Goal: Information Seeking & Learning: Learn about a topic

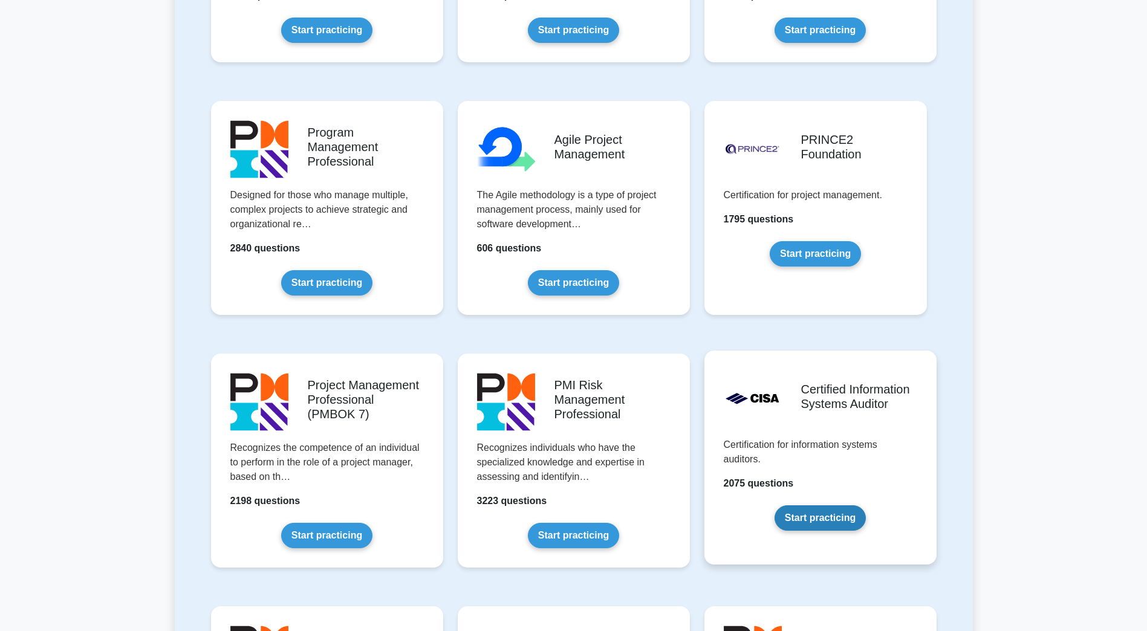
scroll to position [665, 0]
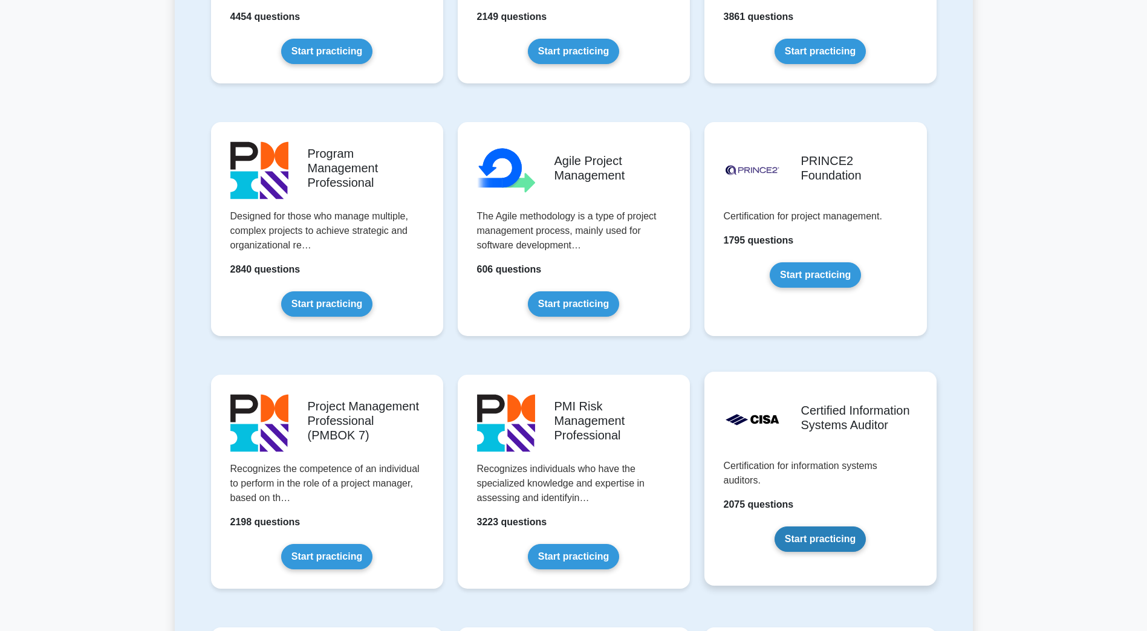
click at [826, 526] on link "Start practicing" at bounding box center [819, 538] width 91 height 25
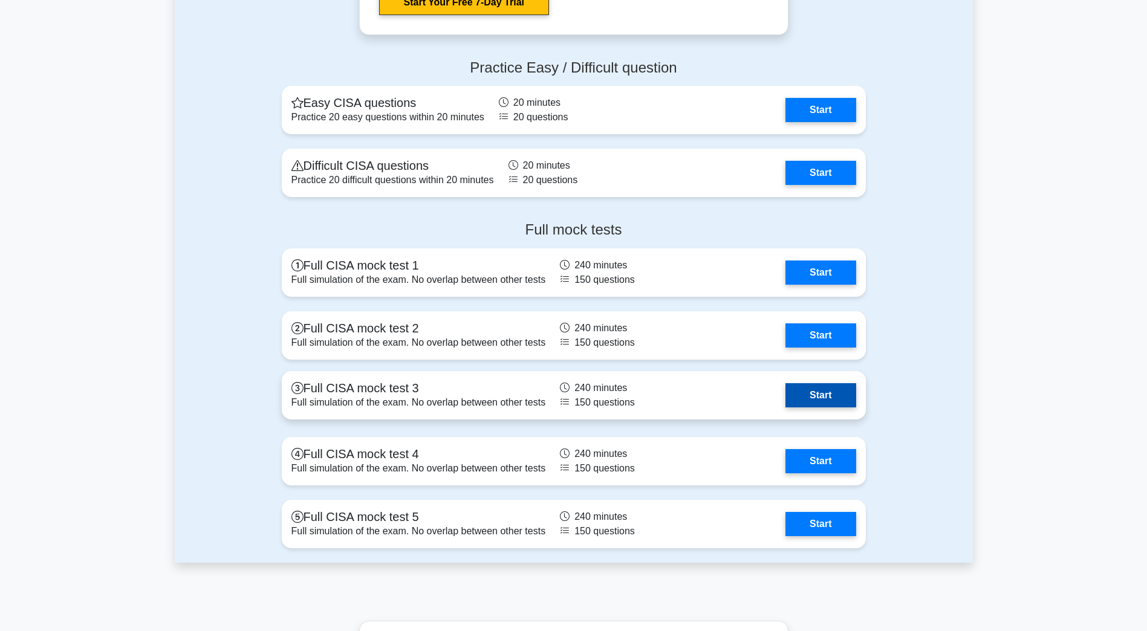
scroll to position [1571, 0]
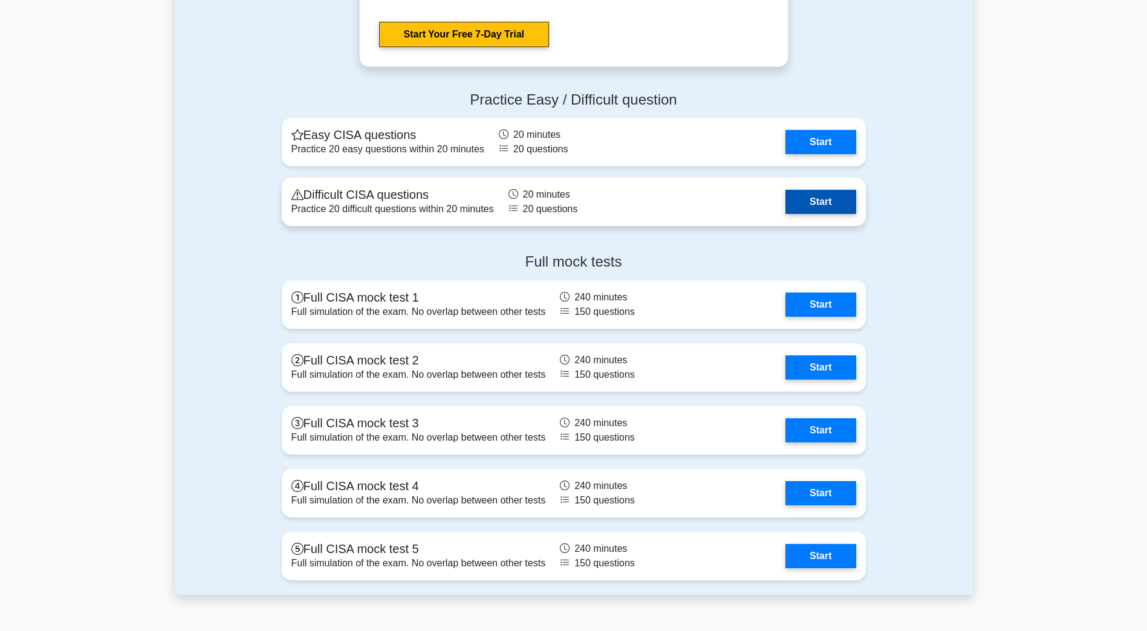
click at [785, 195] on link "Start" at bounding box center [820, 202] width 70 height 24
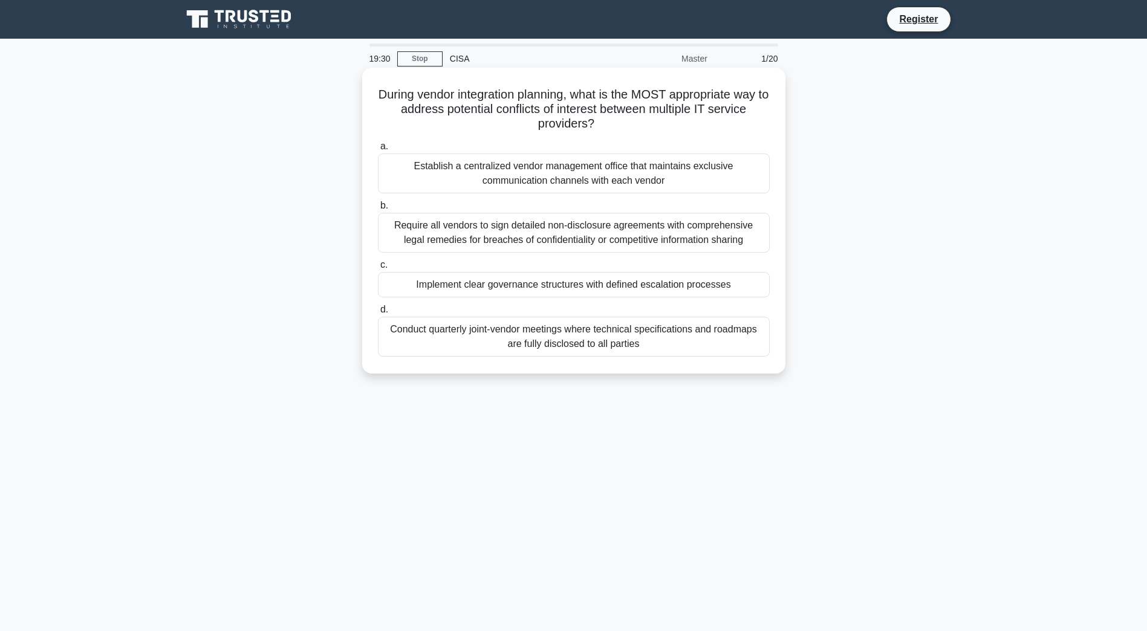
click at [589, 288] on div "Implement clear governance structures with defined escalation processes" at bounding box center [574, 284] width 392 height 25
click at [378, 269] on input "c. Implement clear governance structures with defined escalation processes" at bounding box center [378, 265] width 0 height 8
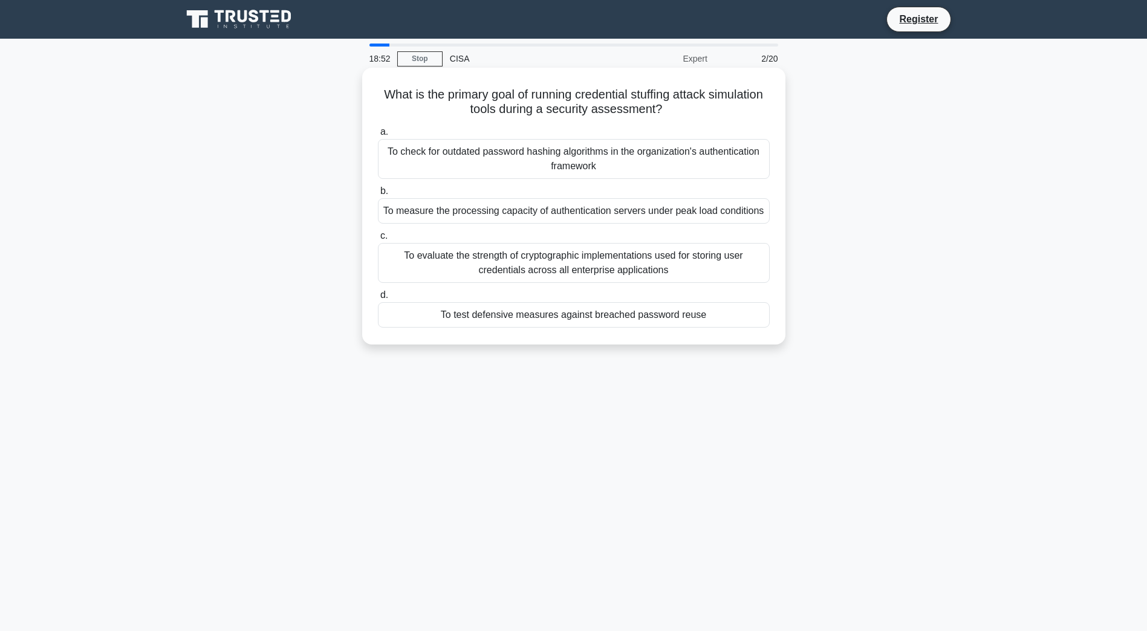
click at [553, 257] on div "To evaluate the strength of cryptographic implementations used for storing user…" at bounding box center [574, 263] width 392 height 40
click at [378, 240] on input "c. To evaluate the strength of cryptographic implementations used for storing u…" at bounding box center [378, 236] width 0 height 8
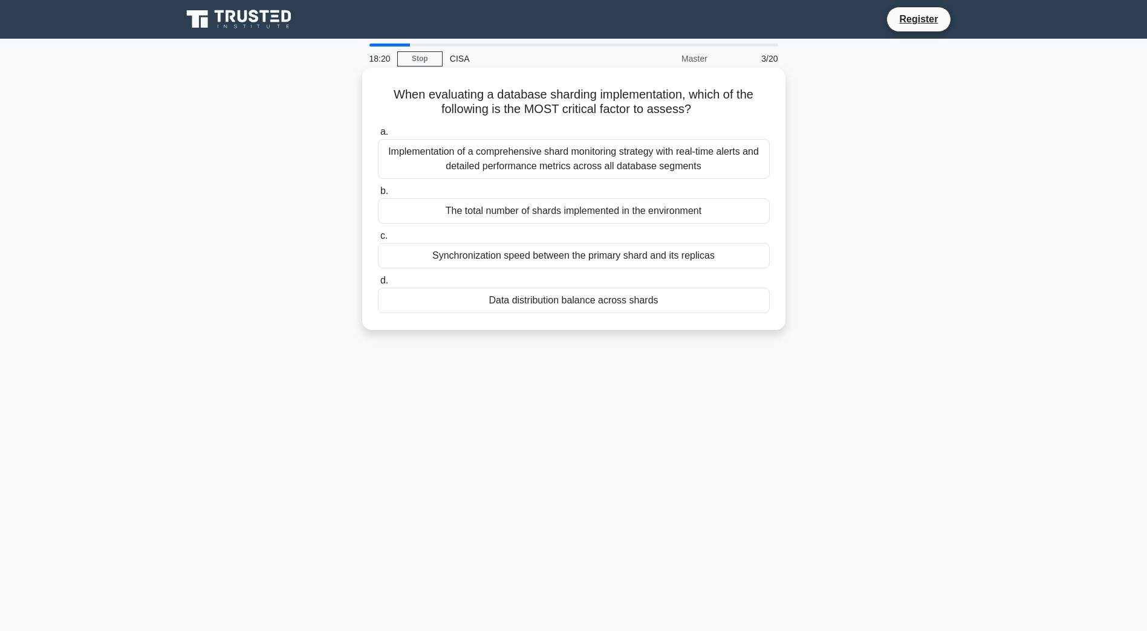
click at [542, 256] on div "Synchronization speed between the primary shard and its replicas" at bounding box center [574, 255] width 392 height 25
click at [378, 240] on input "c. Synchronization speed between the primary shard and its replicas" at bounding box center [378, 236] width 0 height 8
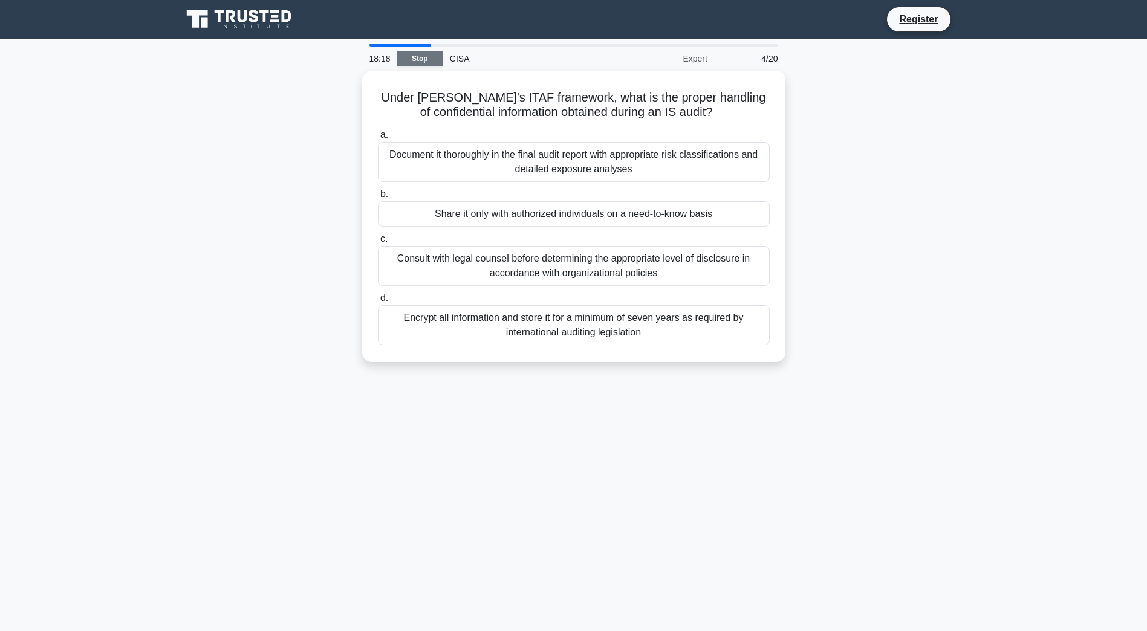
click at [426, 54] on link "Stop" at bounding box center [419, 58] width 45 height 15
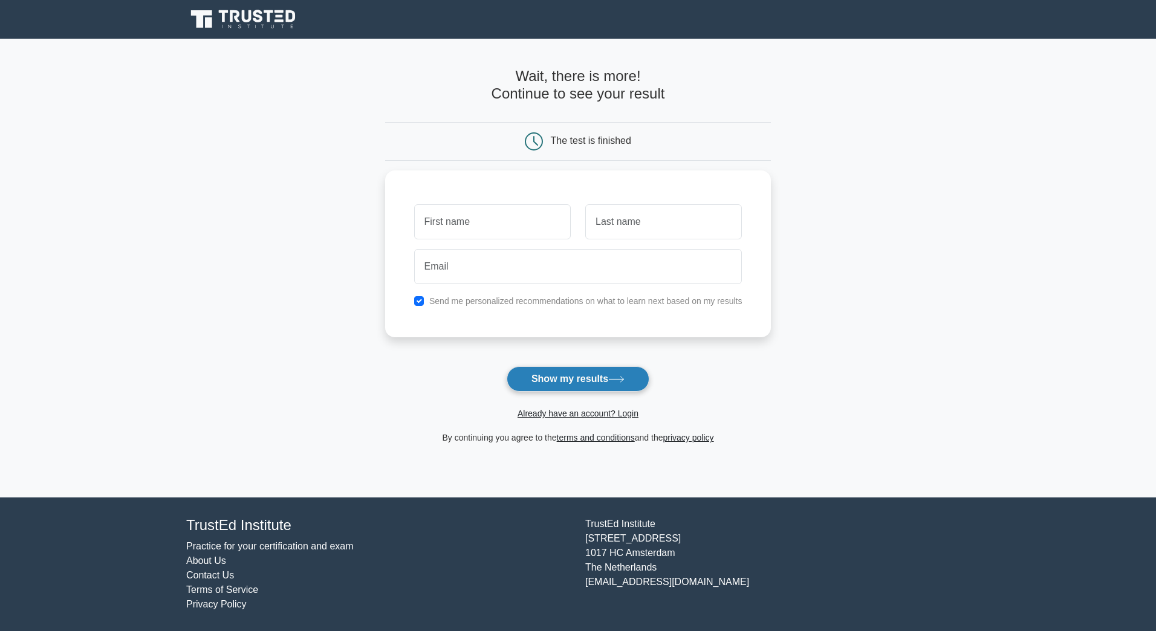
click at [590, 384] on button "Show my results" at bounding box center [577, 378] width 143 height 25
type input "k"
click at [607, 380] on button "Show my results" at bounding box center [577, 378] width 143 height 25
type input "l"
click at [601, 380] on button "Show my results" at bounding box center [577, 378] width 143 height 25
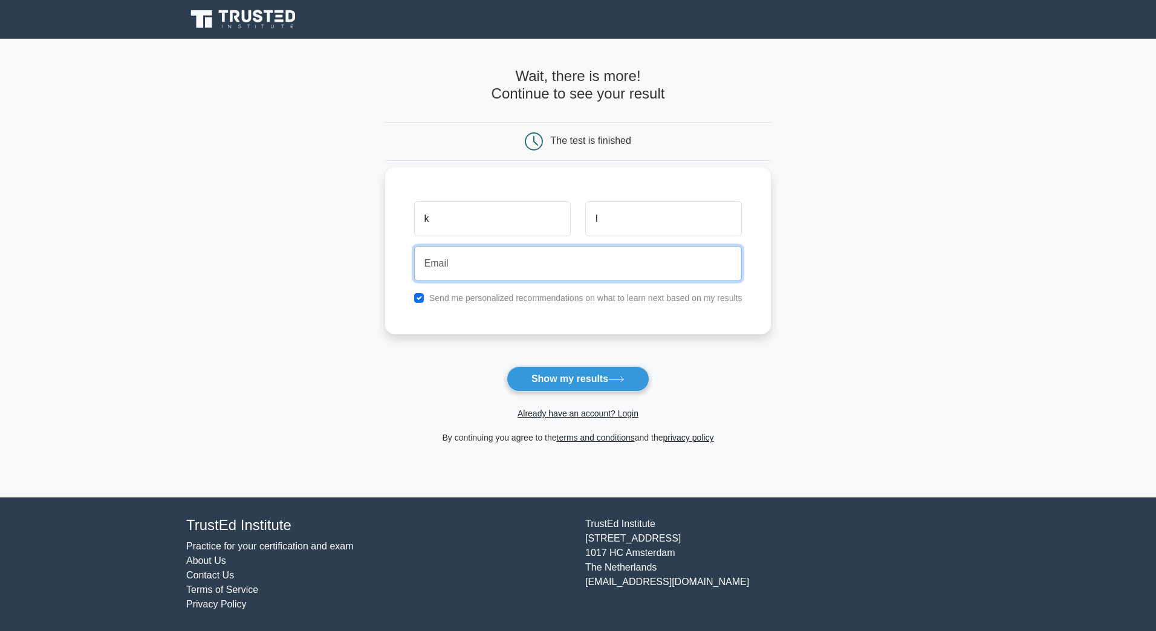
click at [583, 260] on input "email" at bounding box center [578, 263] width 328 height 35
type input "LESLIEAGBAETUO@YAHOO.COM"
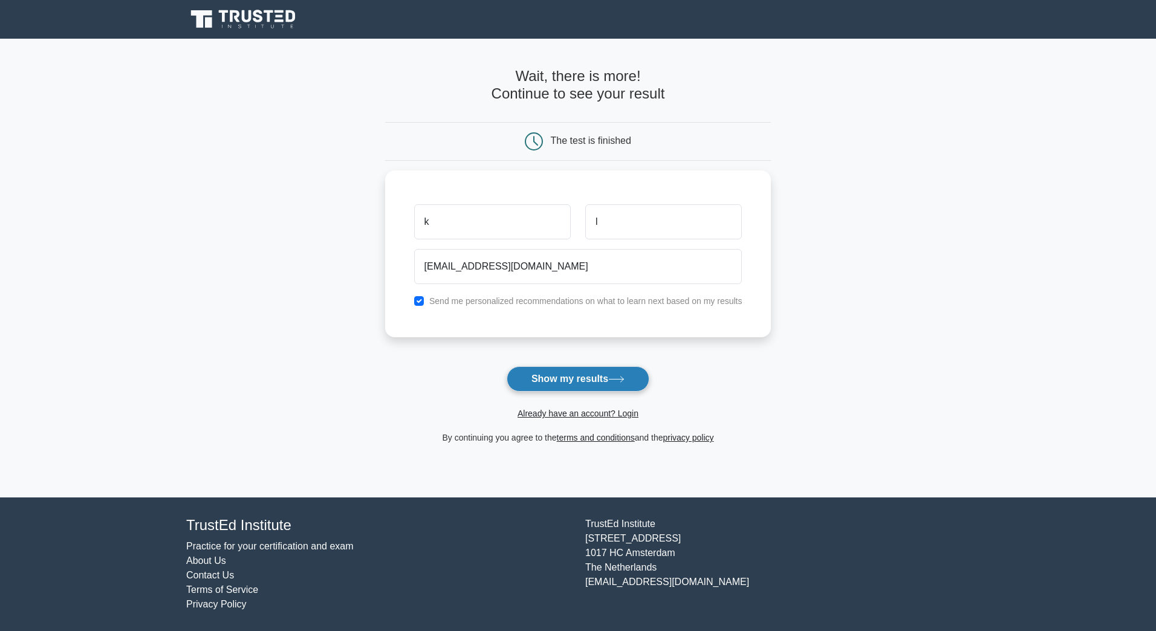
click at [567, 383] on button "Show my results" at bounding box center [577, 378] width 143 height 25
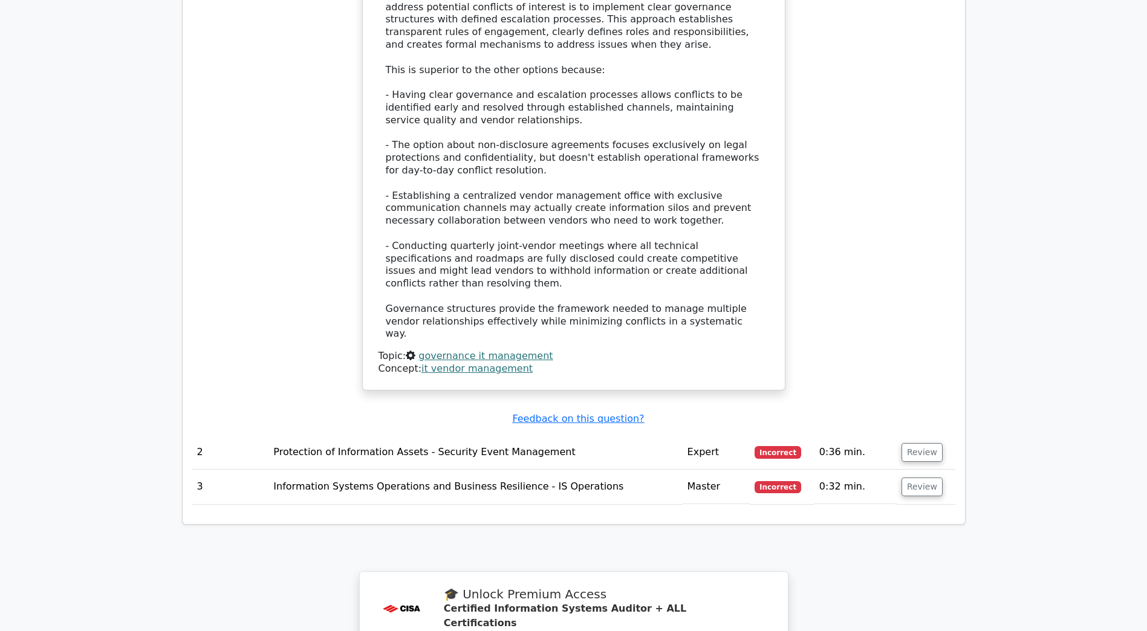
scroll to position [1330, 0]
click at [917, 442] on button "Review" at bounding box center [921, 451] width 41 height 19
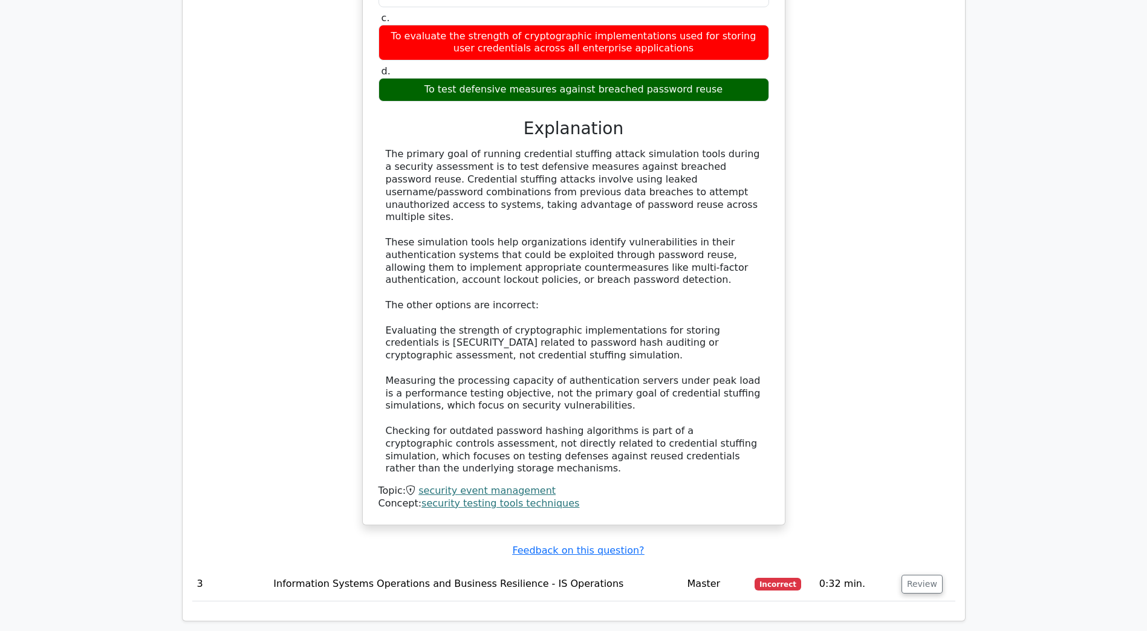
scroll to position [2115, 0]
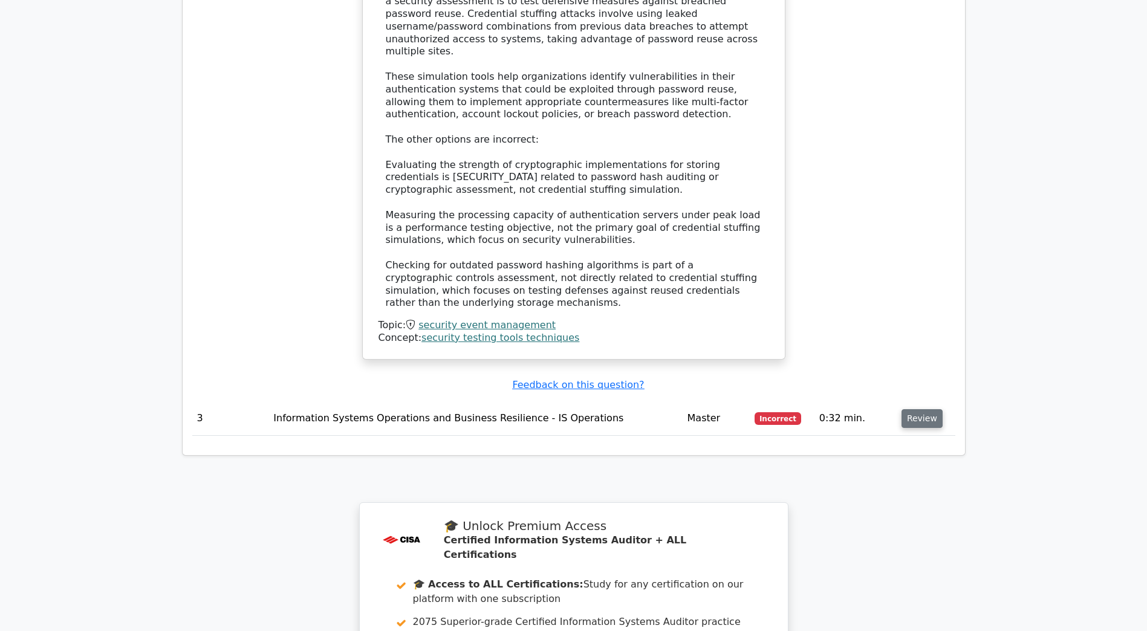
click at [909, 409] on button "Review" at bounding box center [921, 418] width 41 height 19
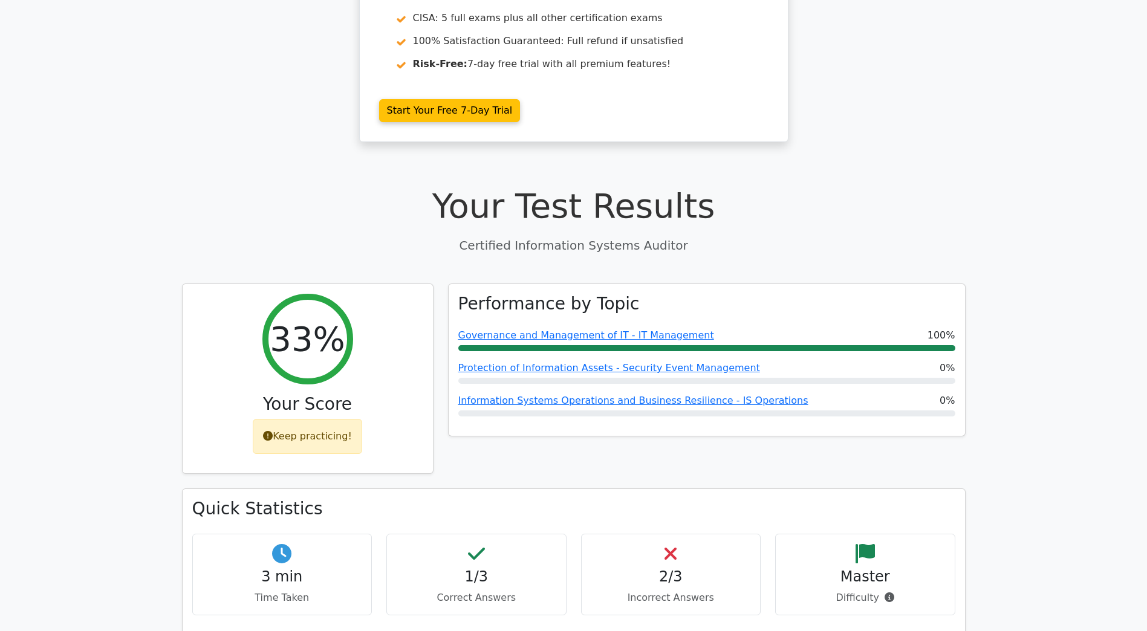
scroll to position [0, 0]
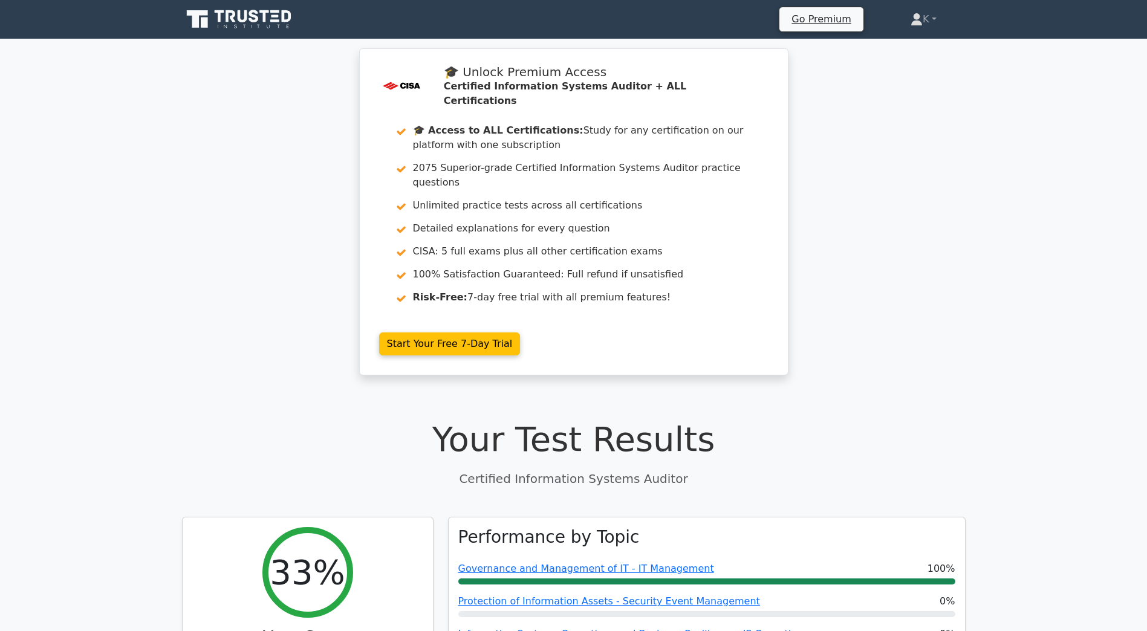
click at [242, 15] on icon at bounding box center [240, 19] width 116 height 23
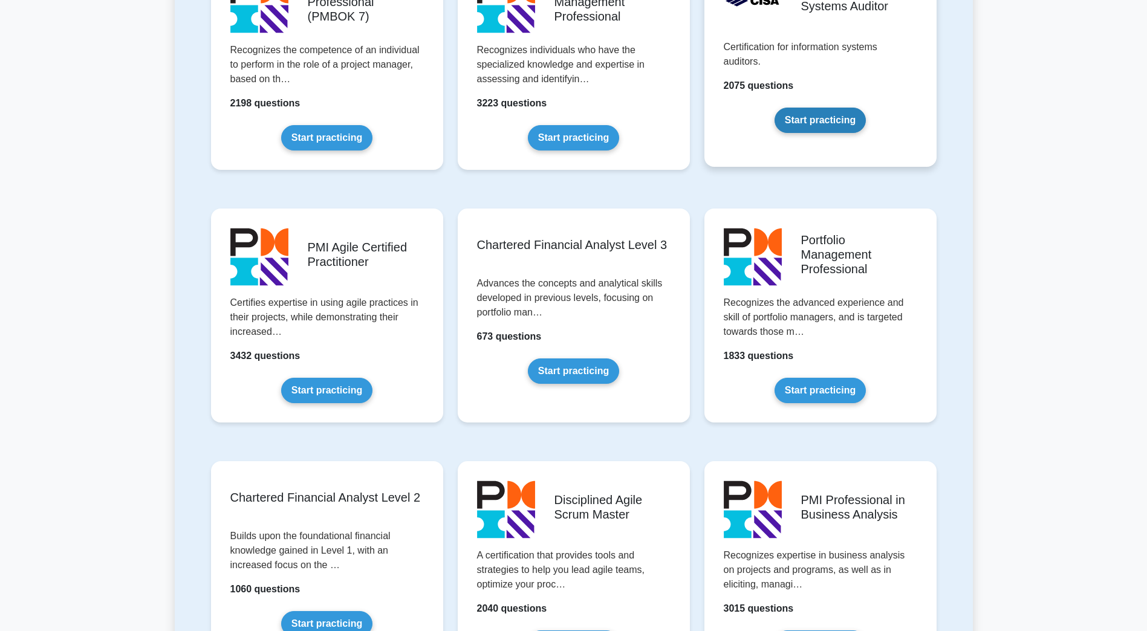
scroll to position [1027, 0]
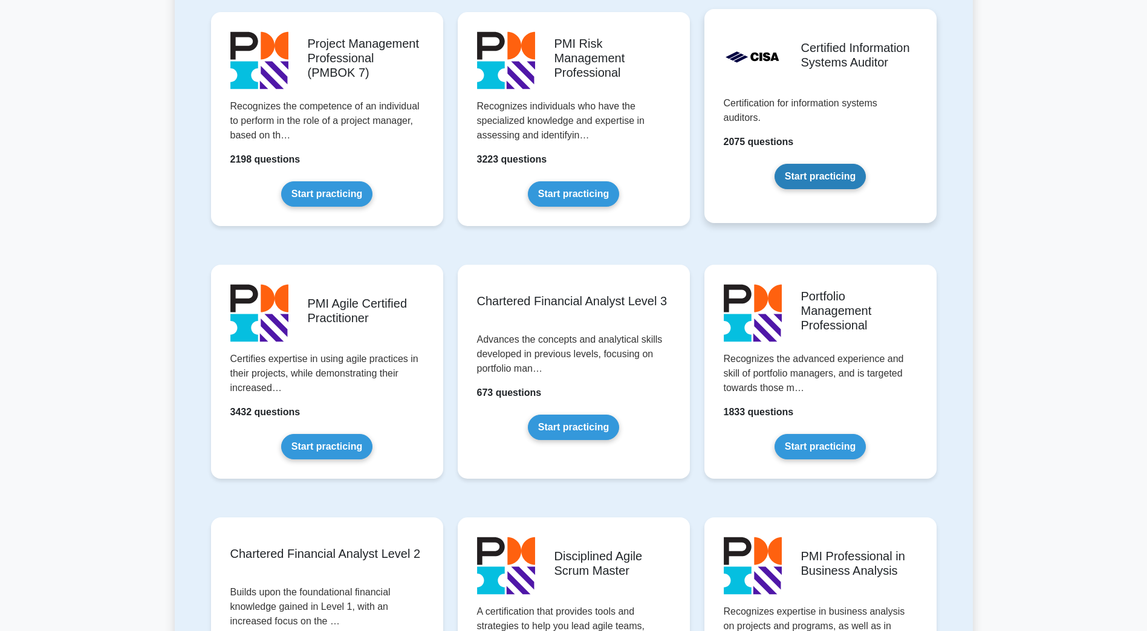
click at [849, 164] on link "Start practicing" at bounding box center [819, 176] width 91 height 25
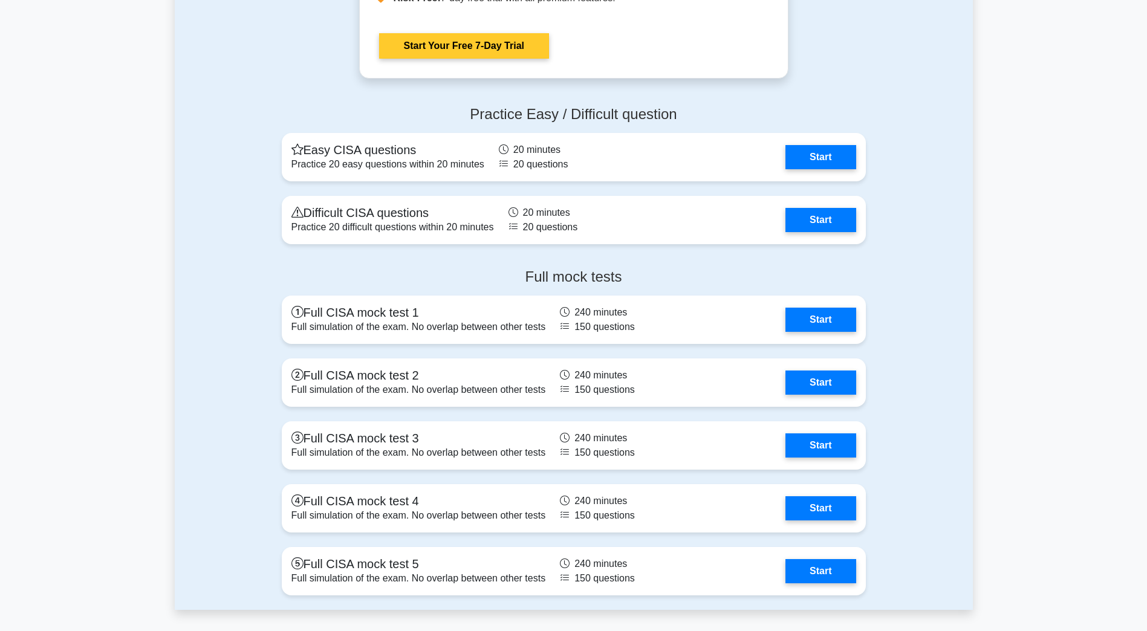
scroll to position [1934, 0]
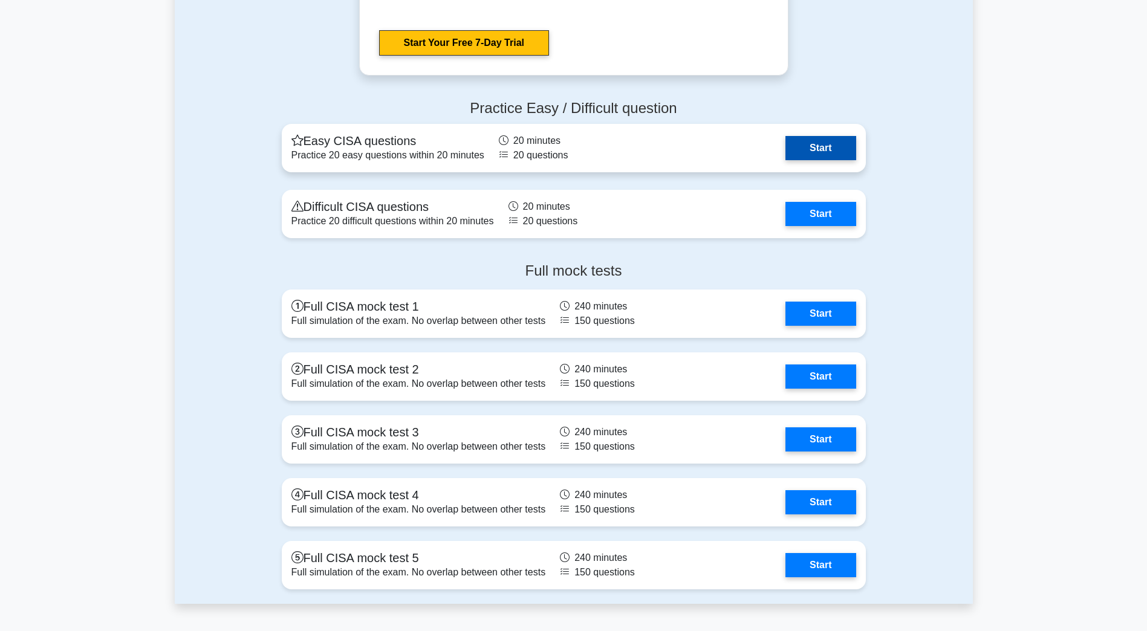
click at [816, 154] on link "Start" at bounding box center [820, 148] width 70 height 24
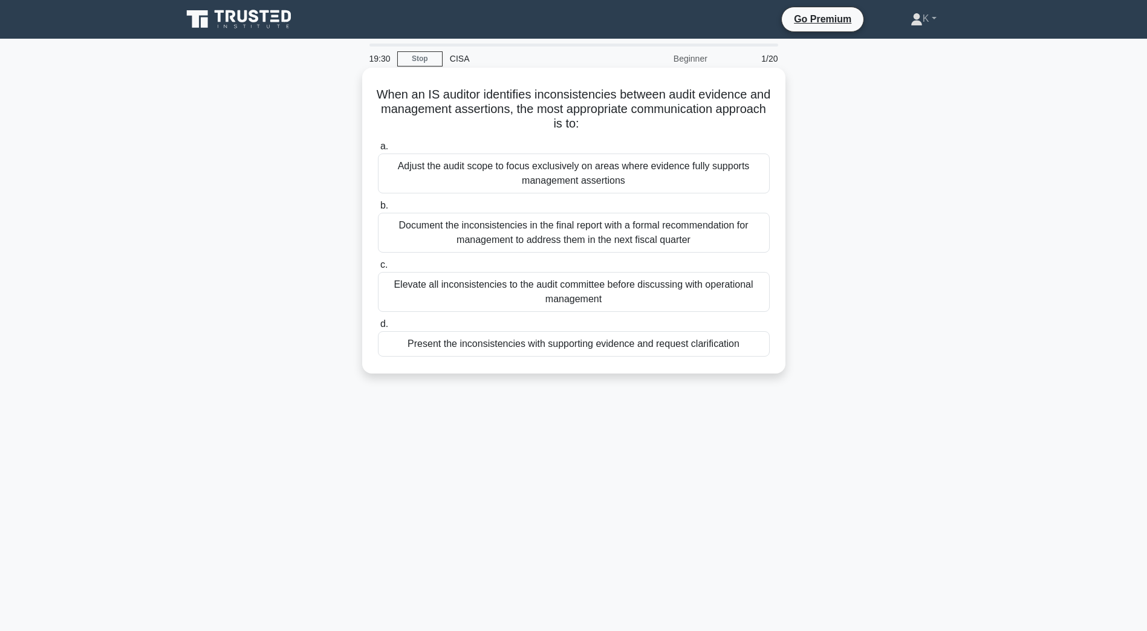
click at [505, 348] on div "Present the inconsistencies with supporting evidence and request clarification" at bounding box center [574, 343] width 392 height 25
click at [378, 328] on input "d. Present the inconsistencies with supporting evidence and request clarificati…" at bounding box center [378, 324] width 0 height 8
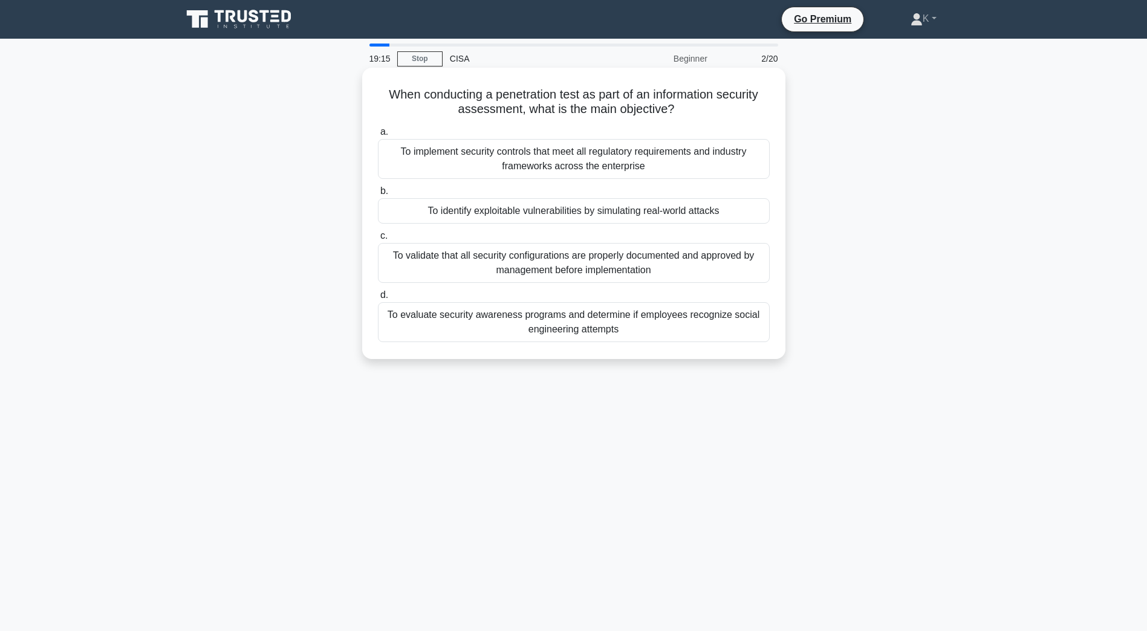
click at [453, 216] on div "To identify exploitable vulnerabilities by simulating real-world attacks" at bounding box center [574, 210] width 392 height 25
click at [378, 195] on input "b. To identify exploitable vulnerabilities by simulating real-world attacks" at bounding box center [378, 191] width 0 height 8
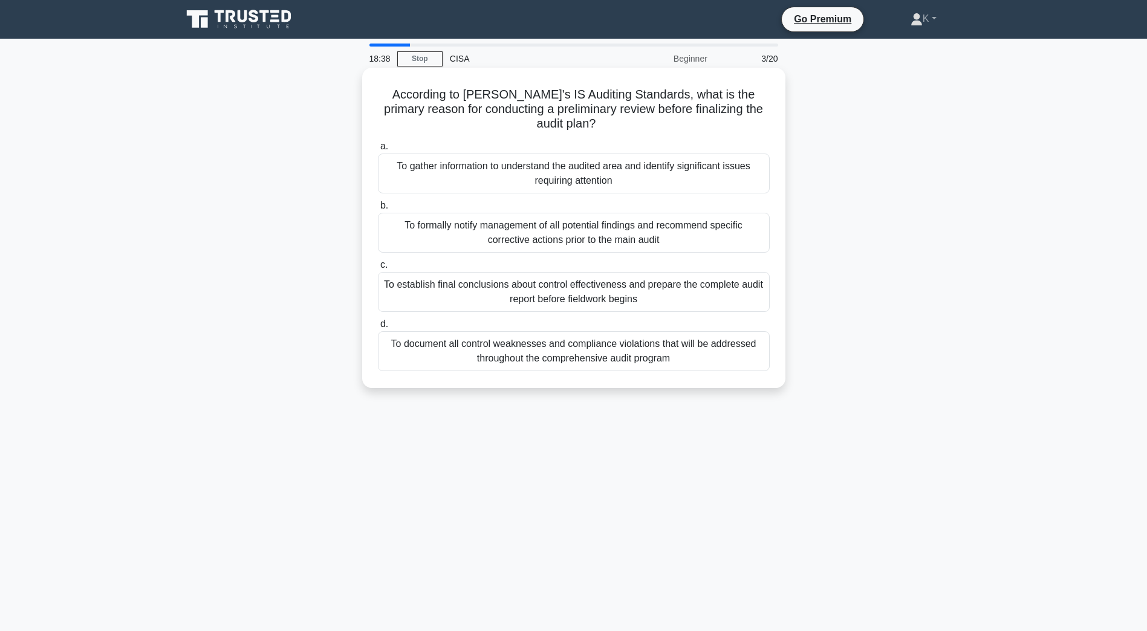
click at [553, 161] on div "To gather information to understand the audited area and identify significant i…" at bounding box center [574, 174] width 392 height 40
click at [378, 150] on input "a. To gather information to understand the audited area and identify significan…" at bounding box center [378, 147] width 0 height 8
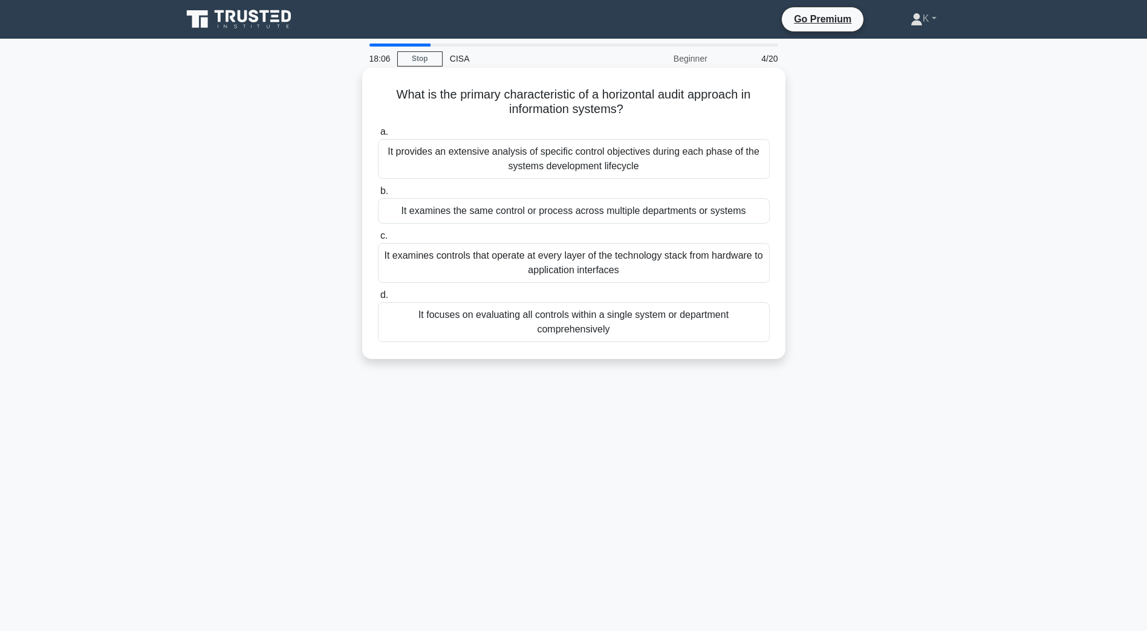
click at [465, 214] on div "It examines the same control or process across multiple departments or systems" at bounding box center [574, 210] width 392 height 25
click at [378, 195] on input "b. It examines the same control or process across multiple departments or syste…" at bounding box center [378, 191] width 0 height 8
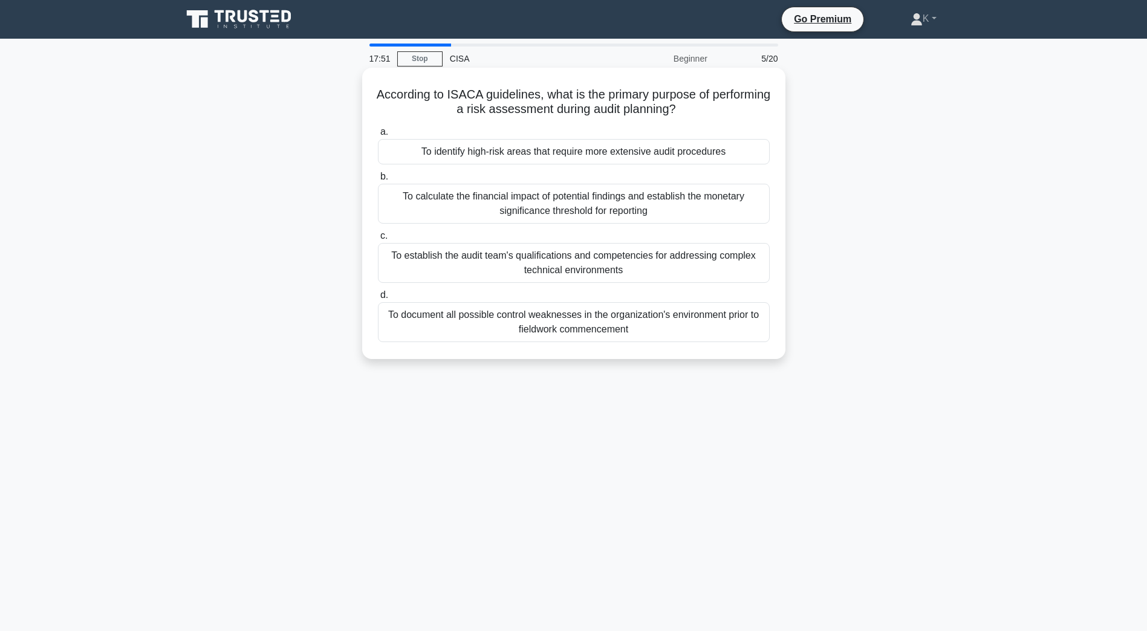
click at [569, 146] on div "To identify high-risk areas that require more extensive audit procedures" at bounding box center [574, 151] width 392 height 25
click at [378, 136] on input "a. To identify high-risk areas that require more extensive audit procedures" at bounding box center [378, 132] width 0 height 8
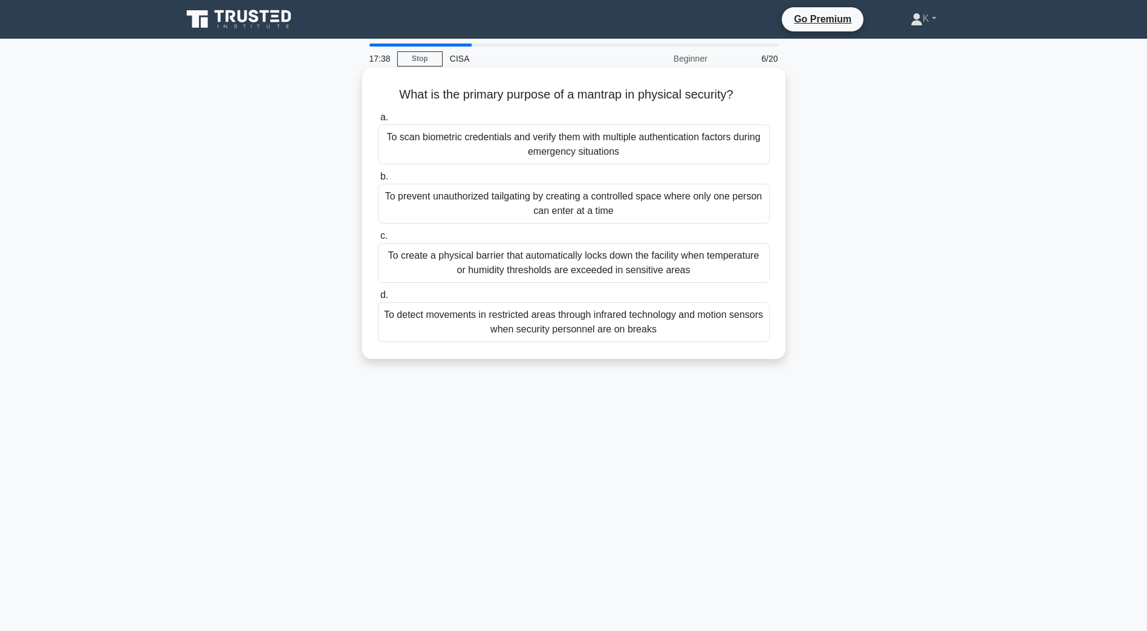
click at [528, 198] on div "To prevent unauthorized tailgating by creating a controlled space where only on…" at bounding box center [574, 204] width 392 height 40
click at [378, 181] on input "b. To prevent unauthorized tailgating by creating a controlled space where only…" at bounding box center [378, 177] width 0 height 8
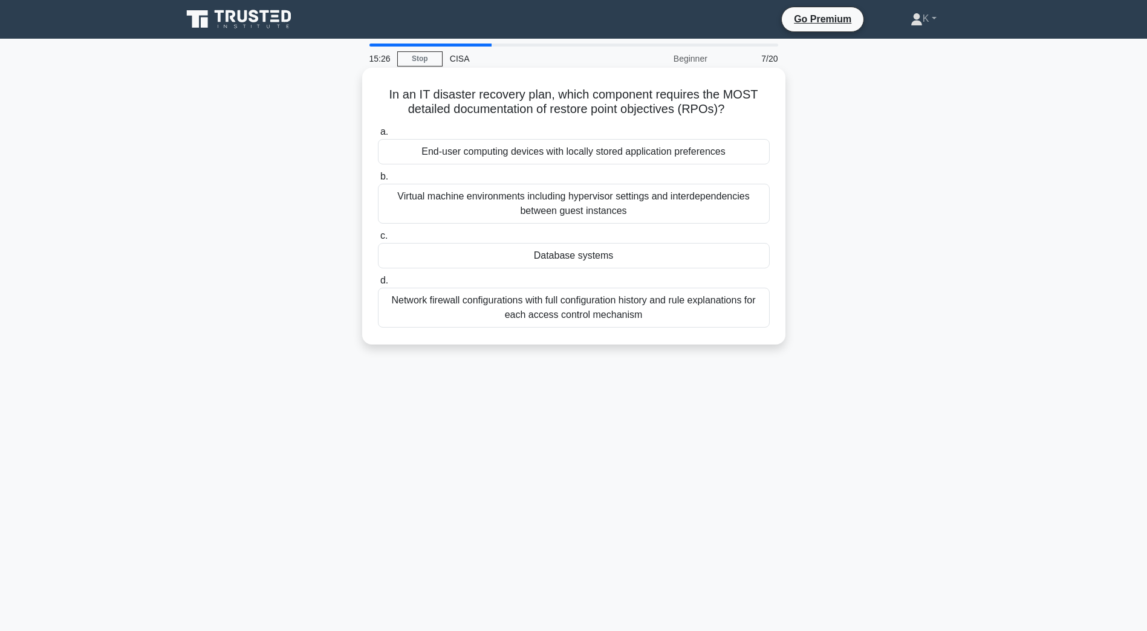
click at [493, 259] on div "Database systems" at bounding box center [574, 255] width 392 height 25
click at [378, 240] on input "c. Database systems" at bounding box center [378, 236] width 0 height 8
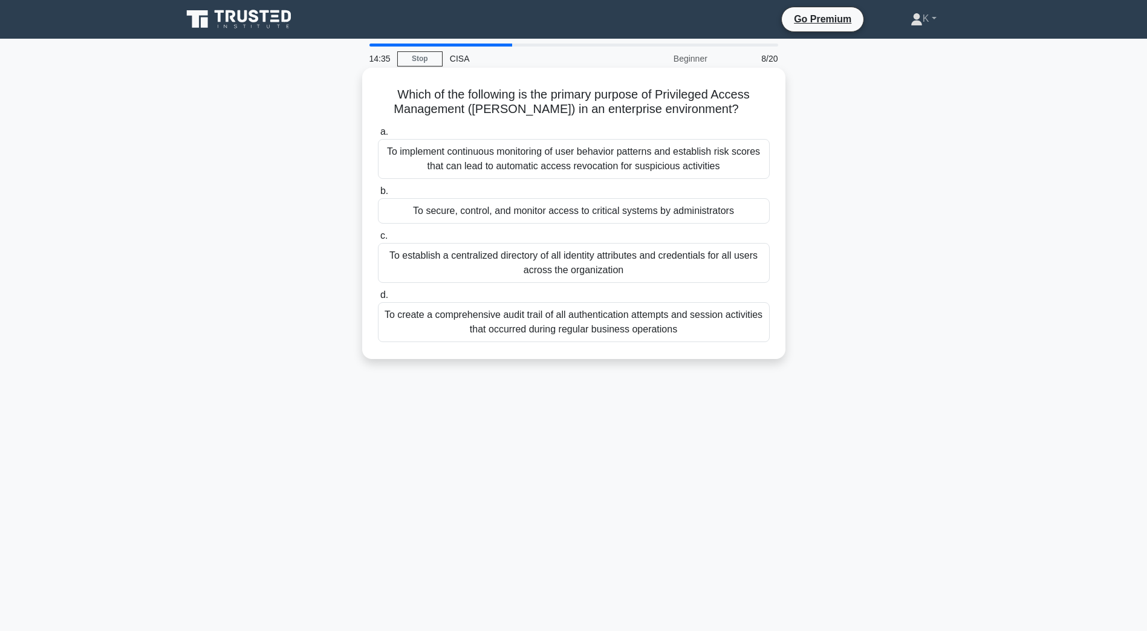
click at [497, 200] on div "To secure, control, and monitor access to critical systems by administrators" at bounding box center [574, 210] width 392 height 25
click at [378, 195] on input "b. To secure, control, and monitor access to critical systems by administrators" at bounding box center [378, 191] width 0 height 8
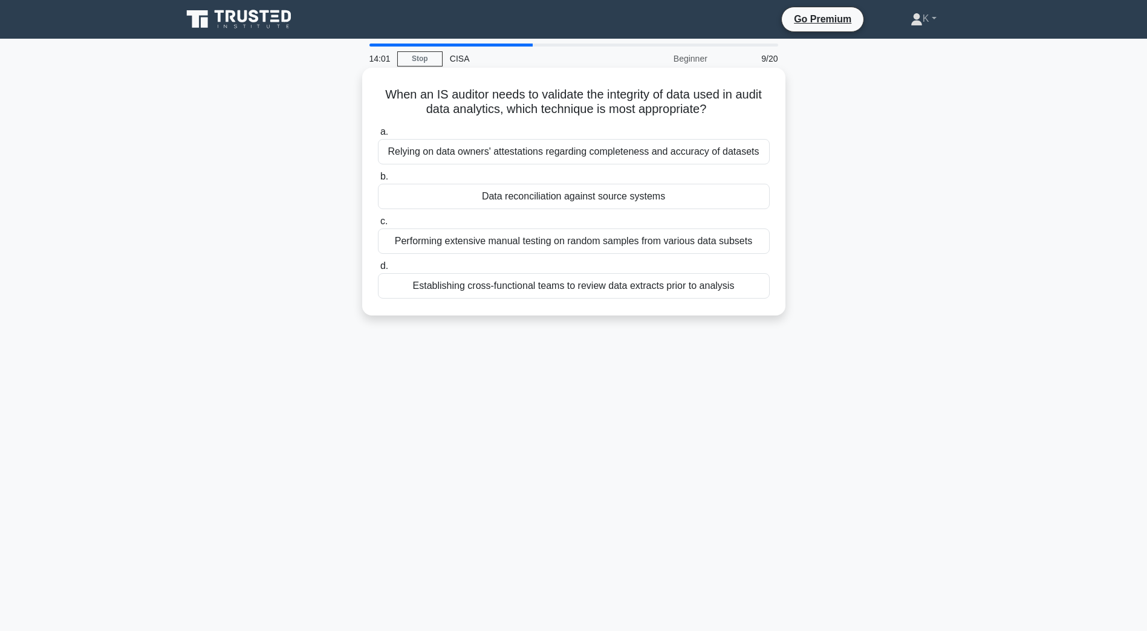
click at [474, 237] on div "Performing extensive manual testing on random samples from various data subsets" at bounding box center [574, 240] width 392 height 25
click at [378, 225] on input "c. Performing extensive manual testing on random samples from various data subs…" at bounding box center [378, 222] width 0 height 8
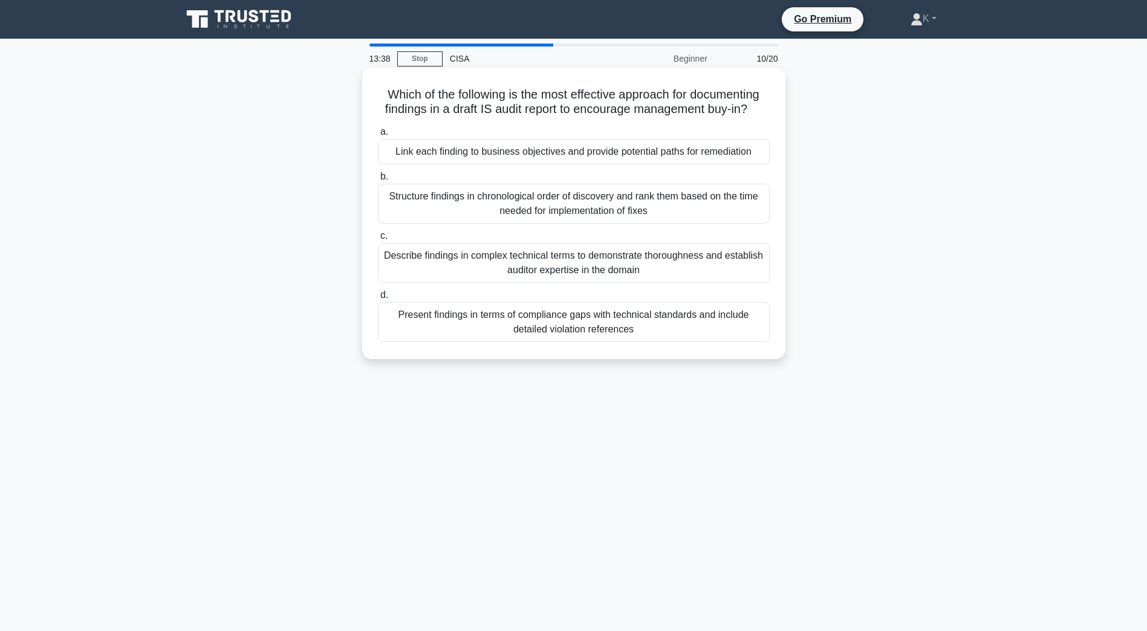
click at [415, 161] on div "Link each finding to business objectives and provide potential paths for remedi…" at bounding box center [574, 151] width 392 height 25
click at [378, 136] on input "a. Link each finding to business objectives and provide potential paths for rem…" at bounding box center [378, 132] width 0 height 8
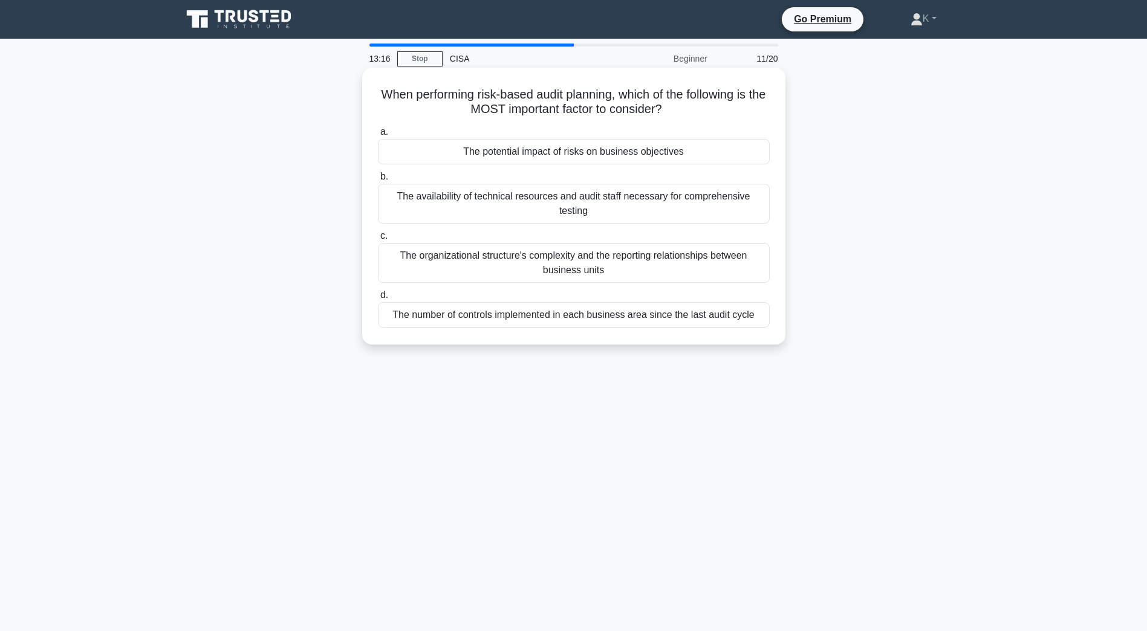
click at [491, 152] on div "The potential impact of risks on business objectives" at bounding box center [574, 151] width 392 height 25
click at [378, 136] on input "a. The potential impact of risks on business objectives" at bounding box center [378, 132] width 0 height 8
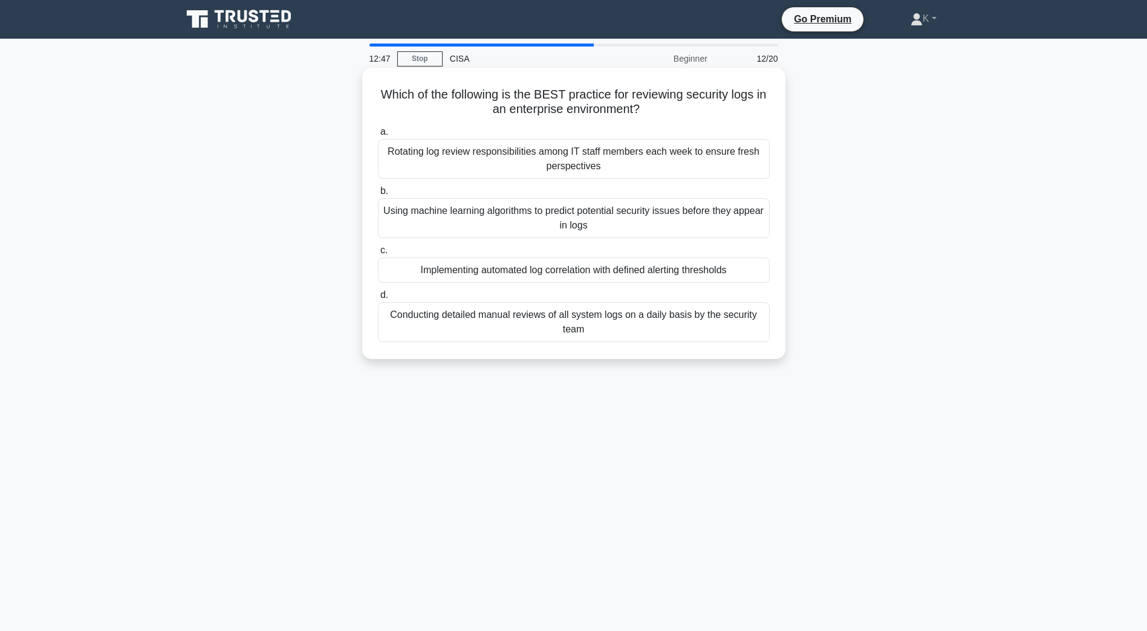
click at [458, 266] on div "Implementing automated log correlation with defined alerting thresholds" at bounding box center [574, 269] width 392 height 25
click at [378, 254] on input "c. Implementing automated log correlation with defined alerting thresholds" at bounding box center [378, 251] width 0 height 8
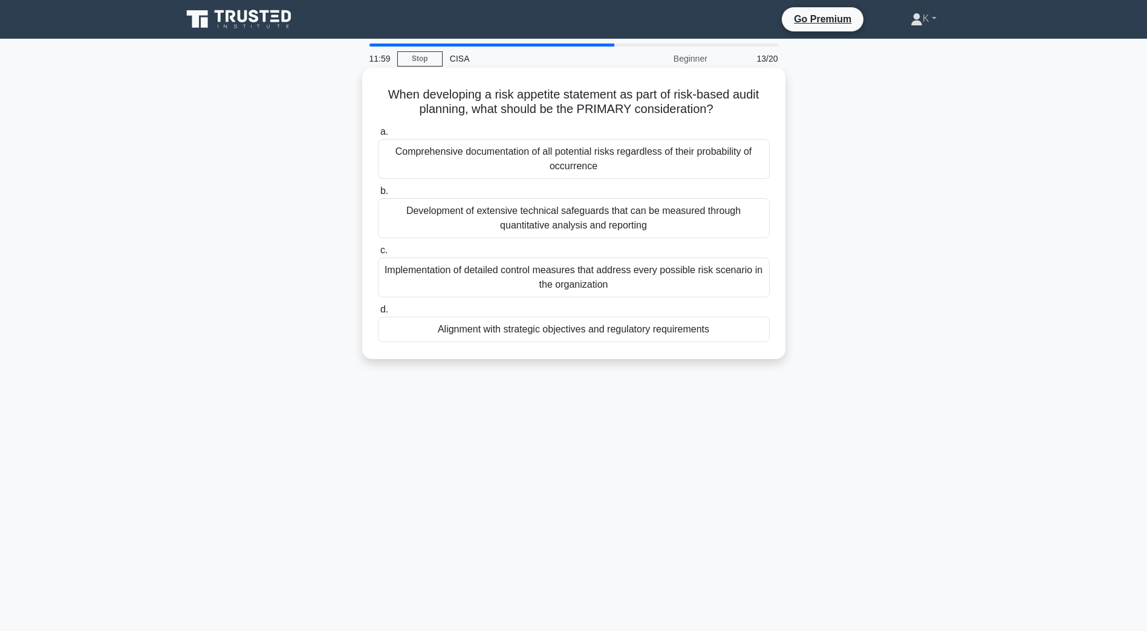
click at [542, 331] on div "Alignment with strategic objectives and regulatory requirements" at bounding box center [574, 329] width 392 height 25
click at [378, 314] on input "d. Alignment with strategic objectives and regulatory requirements" at bounding box center [378, 310] width 0 height 8
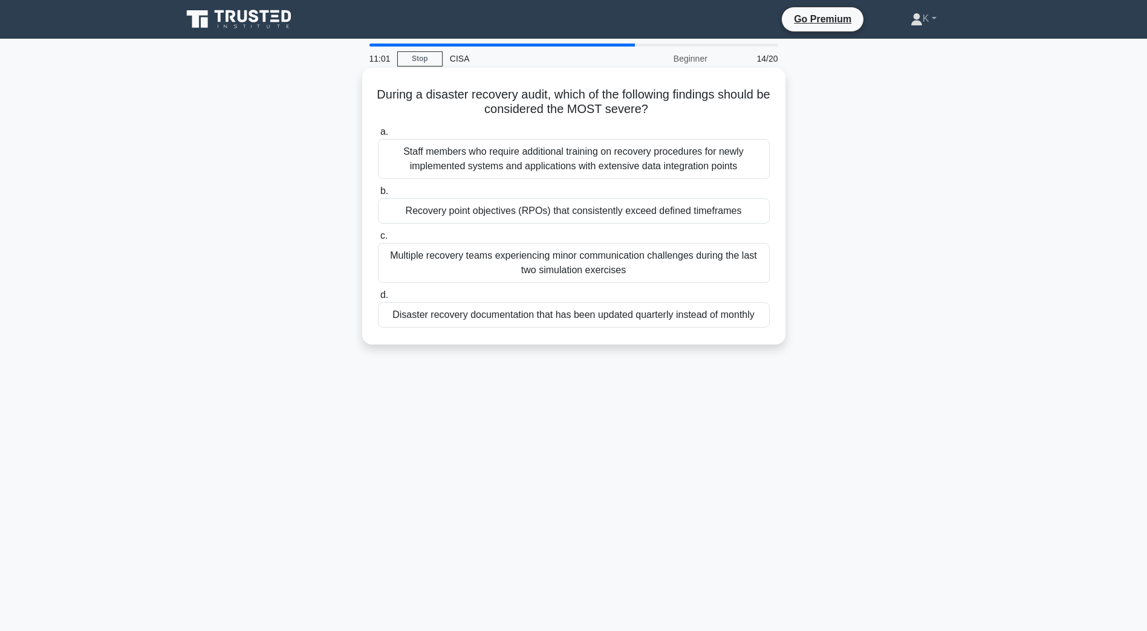
click at [624, 216] on div "Recovery point objectives (RPOs) that consistently exceed defined timeframes" at bounding box center [574, 210] width 392 height 25
click at [378, 195] on input "b. Recovery point objectives (RPOs) that consistently exceed defined timeframes" at bounding box center [378, 191] width 0 height 8
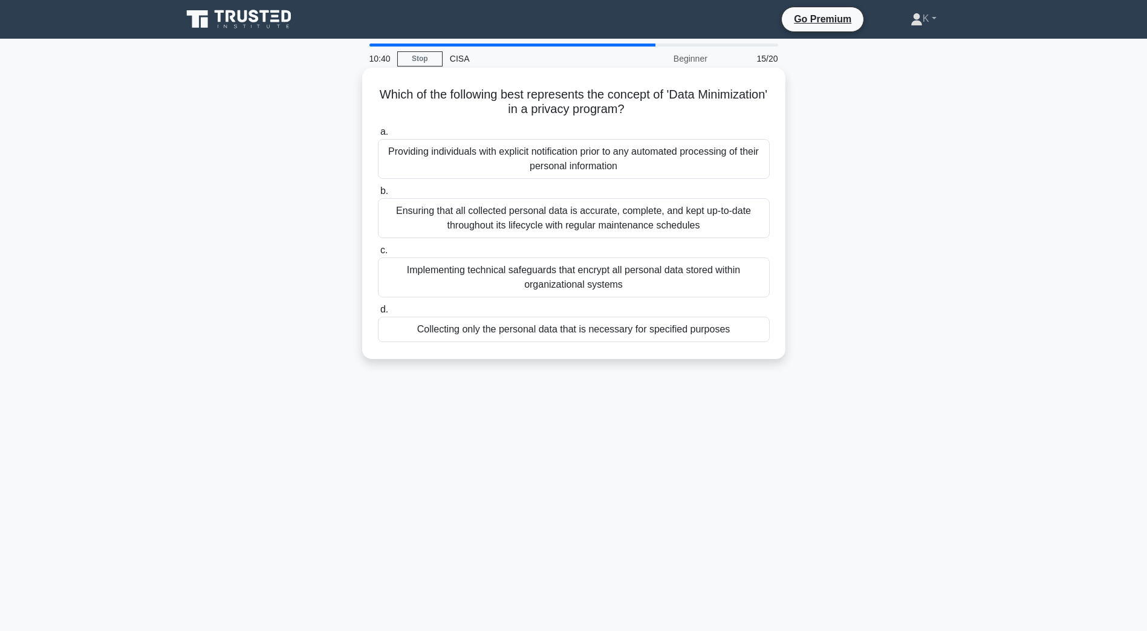
click at [661, 332] on div "Collecting only the personal data that is necessary for specified purposes" at bounding box center [574, 329] width 392 height 25
click at [378, 314] on input "d. Collecting only the personal data that is necessary for specified purposes" at bounding box center [378, 310] width 0 height 8
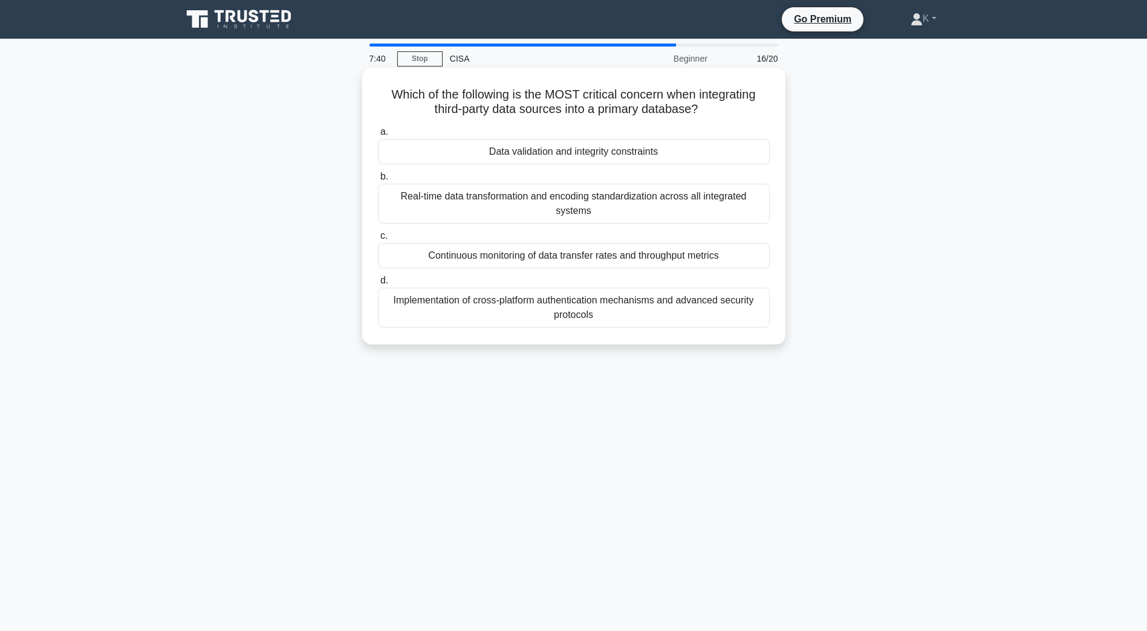
click at [586, 199] on div "Real-time data transformation and encoding standardization across all integrate…" at bounding box center [574, 204] width 392 height 40
click at [378, 181] on input "b. Real-time data transformation and encoding standardization across all integr…" at bounding box center [378, 177] width 0 height 8
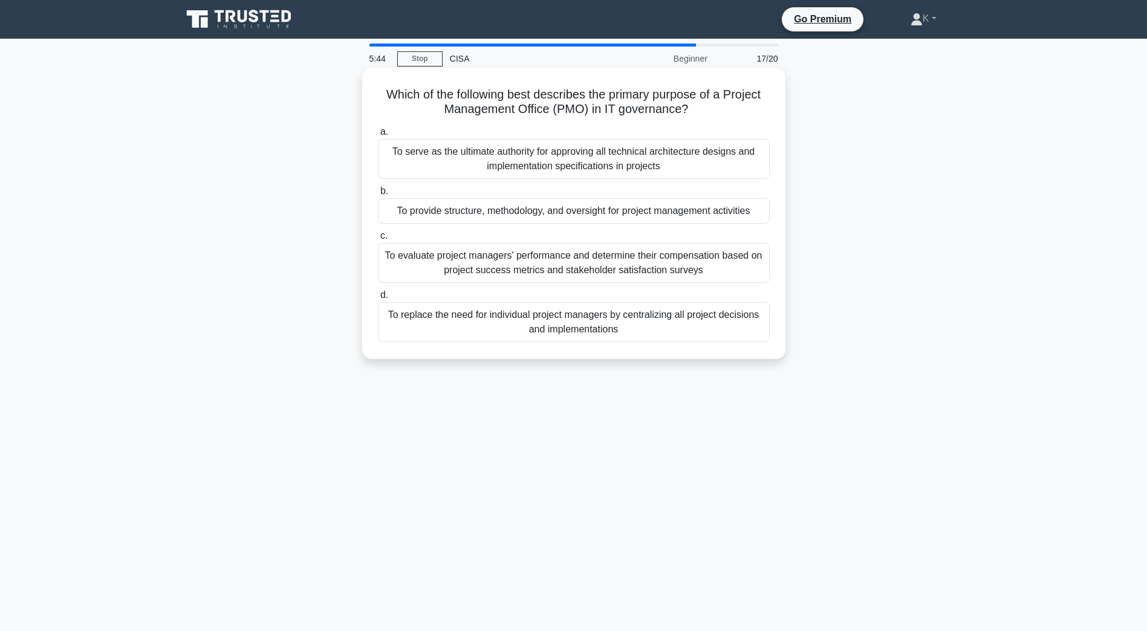
click at [554, 214] on div "To provide structure, methodology, and oversight for project management activit…" at bounding box center [574, 210] width 392 height 25
click at [378, 195] on input "b. To provide structure, methodology, and oversight for project management acti…" at bounding box center [378, 191] width 0 height 8
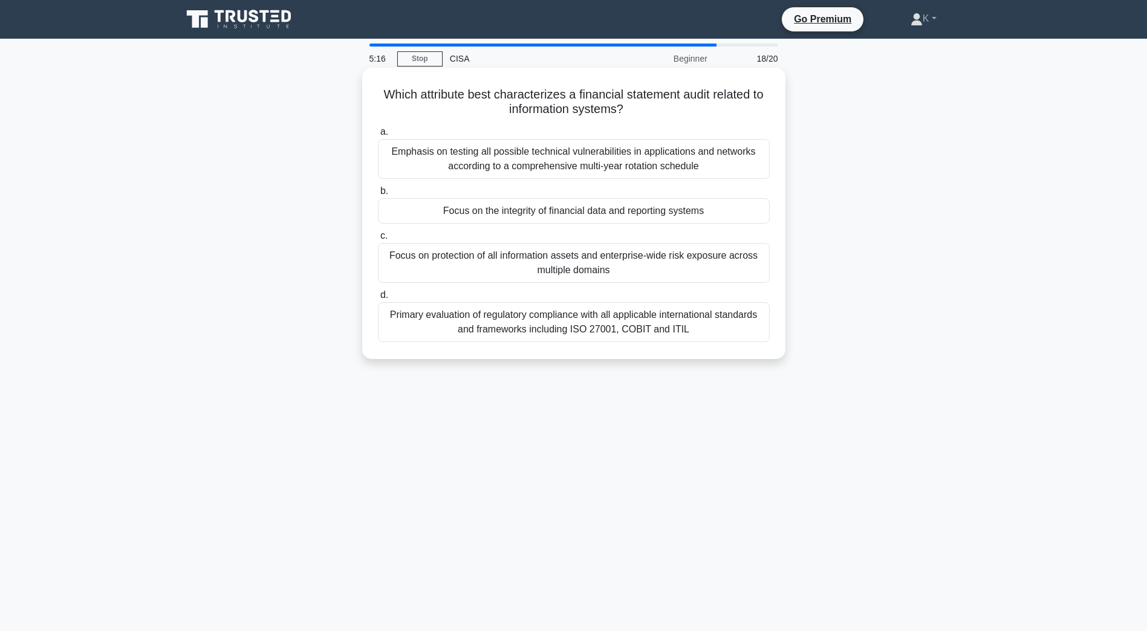
click at [512, 212] on div "Focus on the integrity of financial data and reporting systems" at bounding box center [574, 210] width 392 height 25
click at [378, 195] on input "b. Focus on the integrity of financial data and reporting systems" at bounding box center [378, 191] width 0 height 8
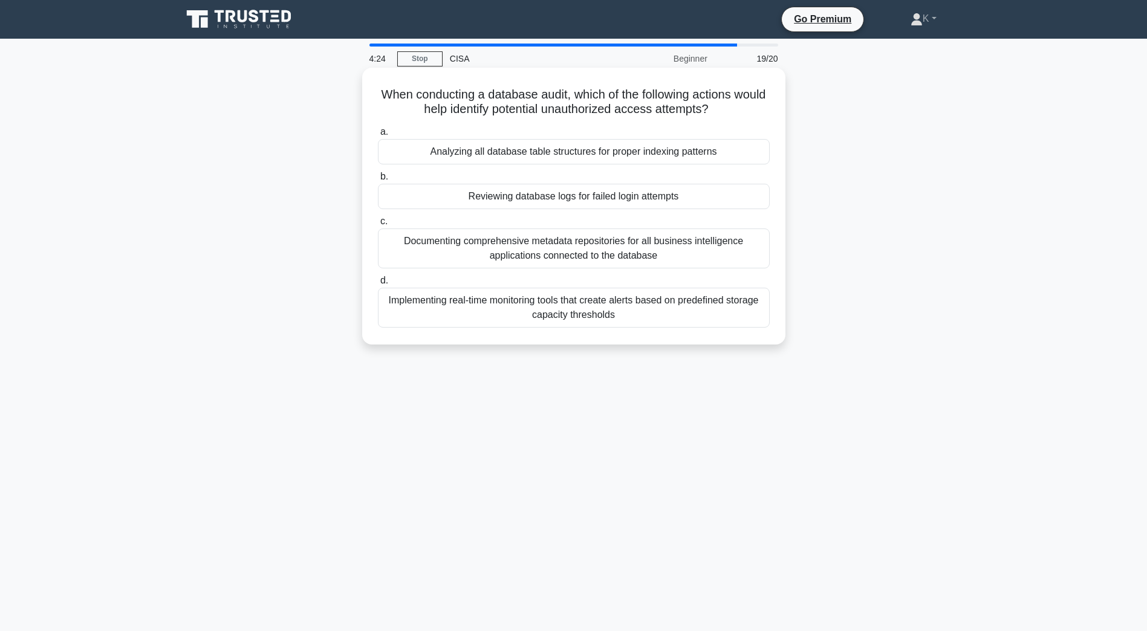
click at [504, 201] on div "Reviewing database logs for failed login attempts" at bounding box center [574, 196] width 392 height 25
click at [378, 181] on input "b. Reviewing database logs for failed login attempts" at bounding box center [378, 177] width 0 height 8
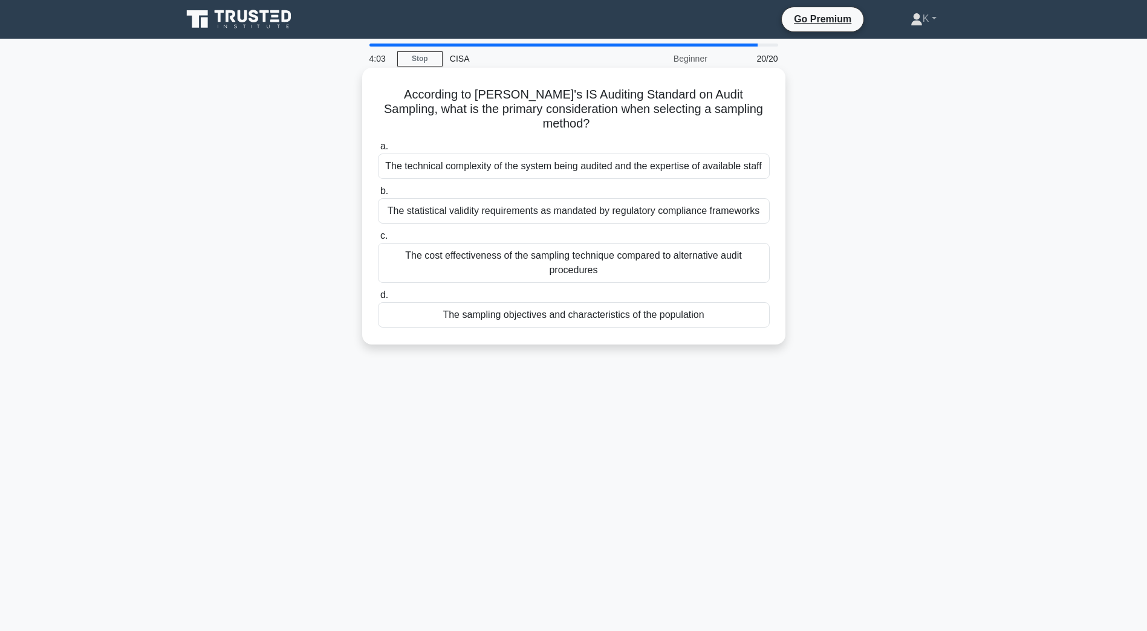
click at [582, 155] on div "The technical complexity of the system being audited and the expertise of avail…" at bounding box center [574, 166] width 392 height 25
click at [378, 150] on input "a. The technical complexity of the system being audited and the expertise of av…" at bounding box center [378, 147] width 0 height 8
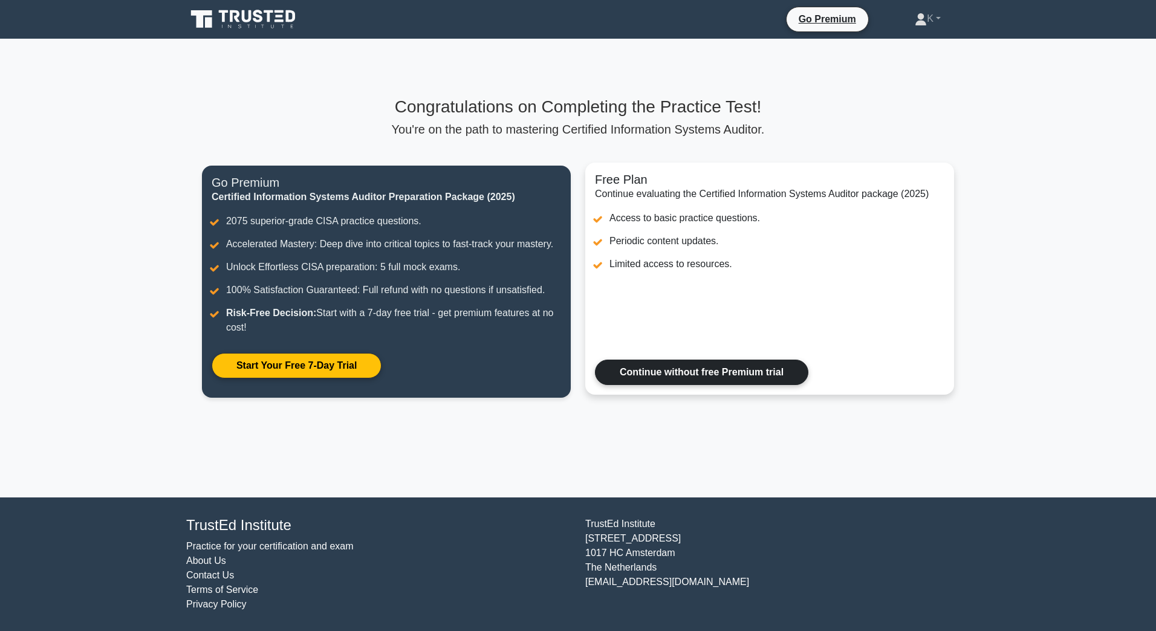
click at [607, 370] on link "Continue without free Premium trial" at bounding box center [701, 372] width 213 height 25
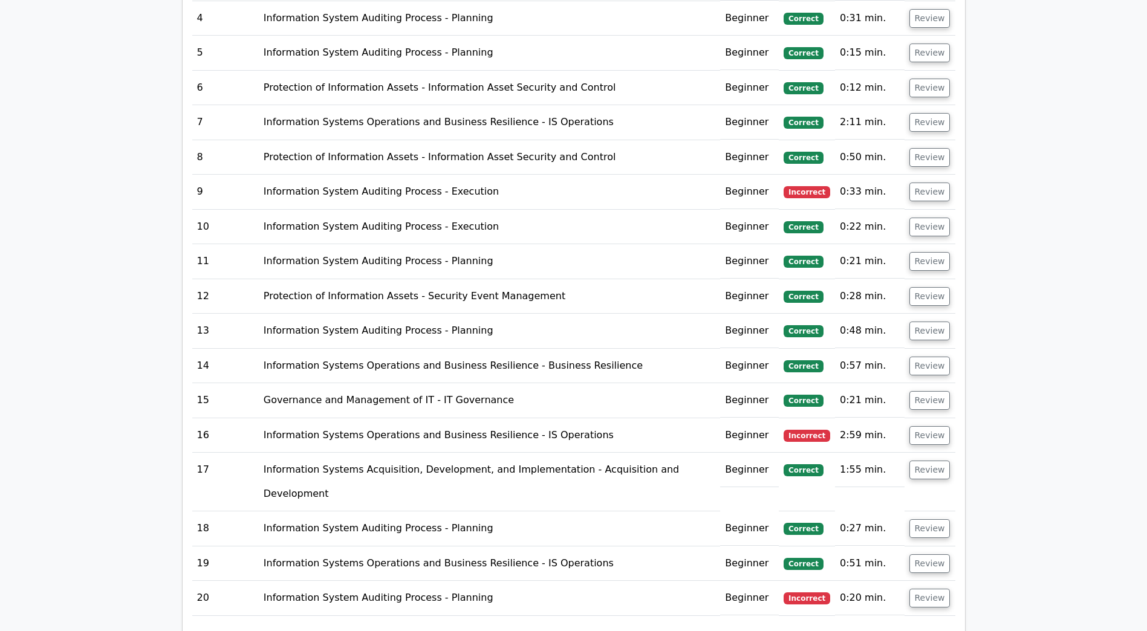
scroll to position [1934, 0]
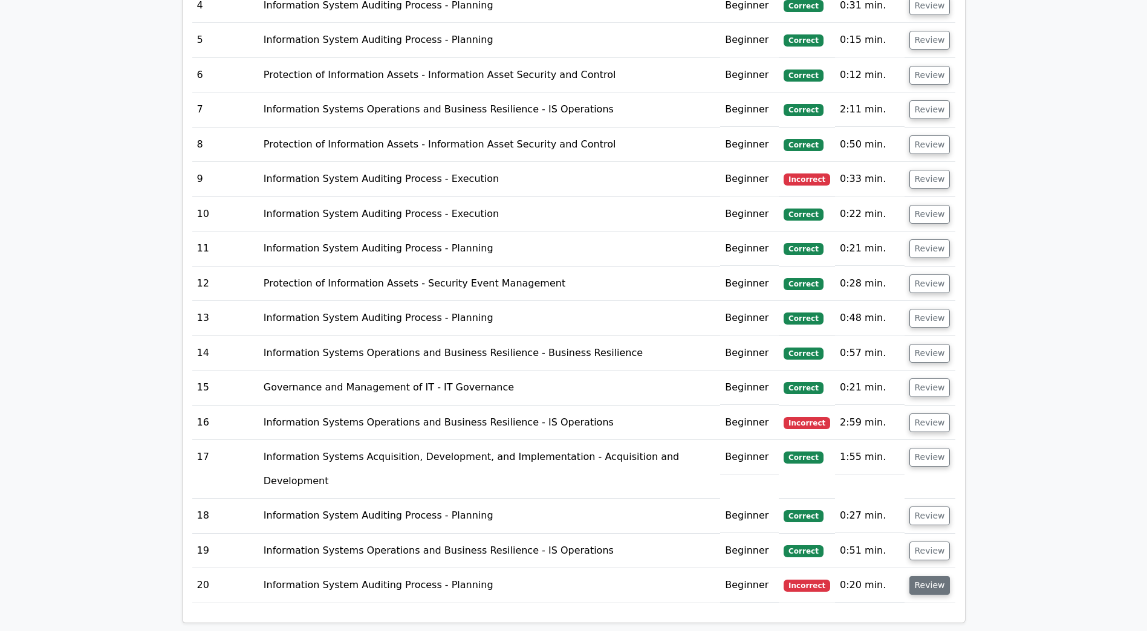
click at [923, 576] on button "Review" at bounding box center [929, 585] width 41 height 19
click at [928, 413] on button "Review" at bounding box center [929, 422] width 41 height 19
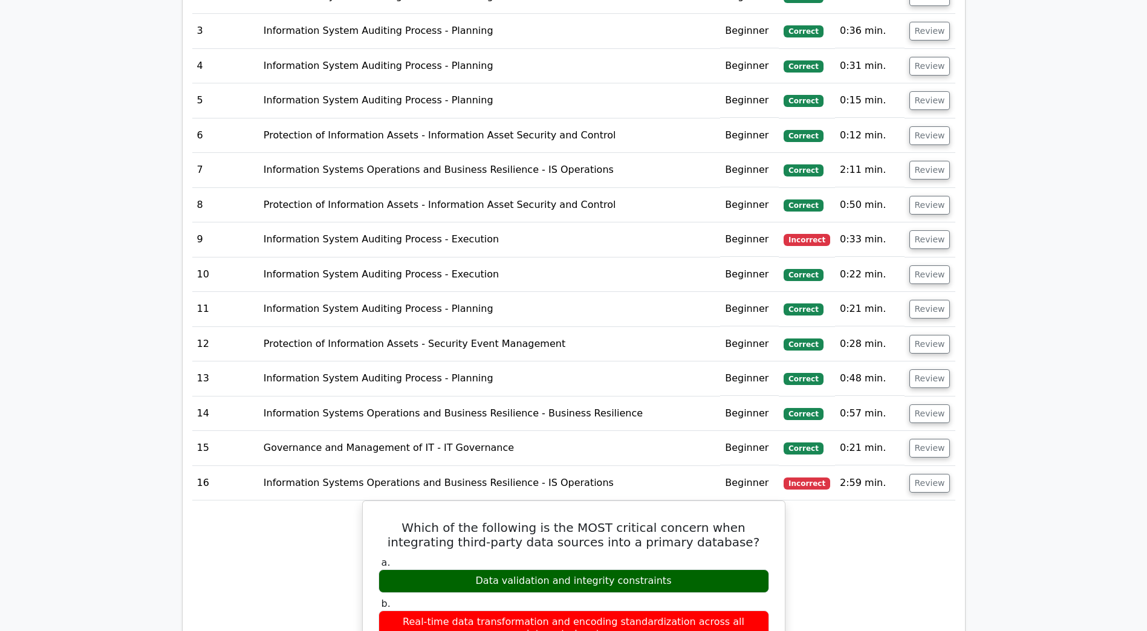
scroll to position [1813, 0]
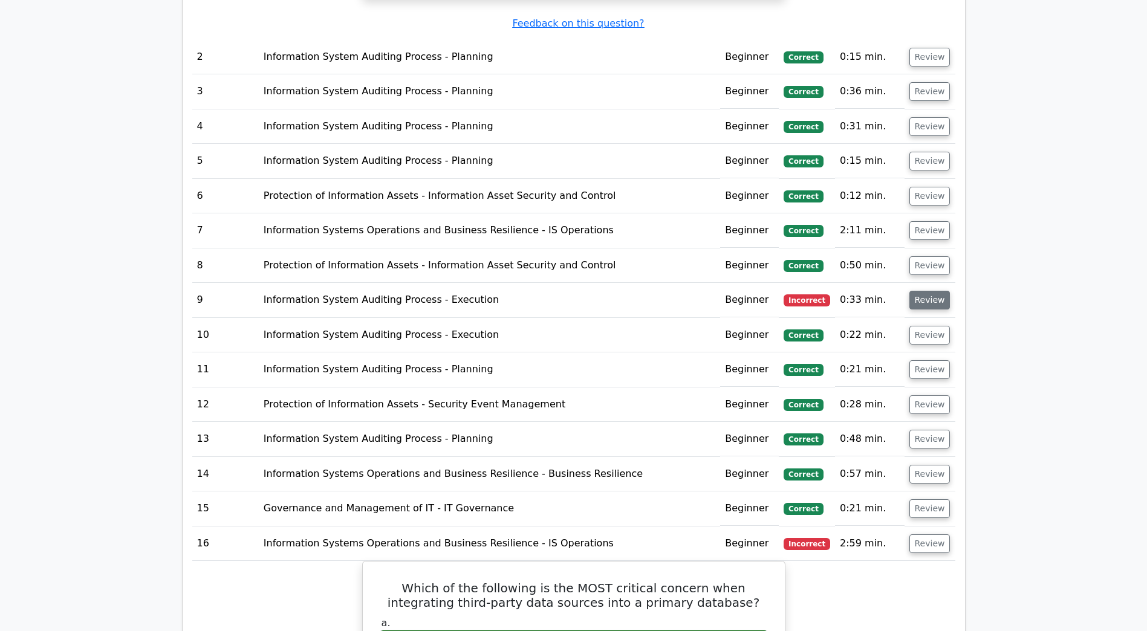
click at [932, 291] on button "Review" at bounding box center [929, 300] width 41 height 19
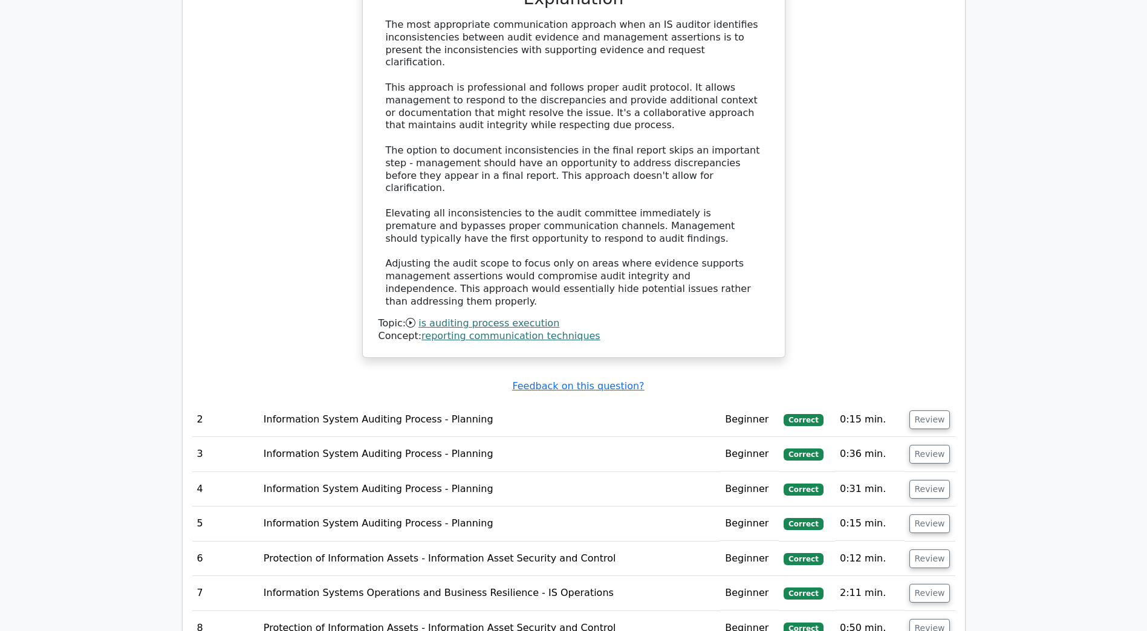
scroll to position [1571, 0]
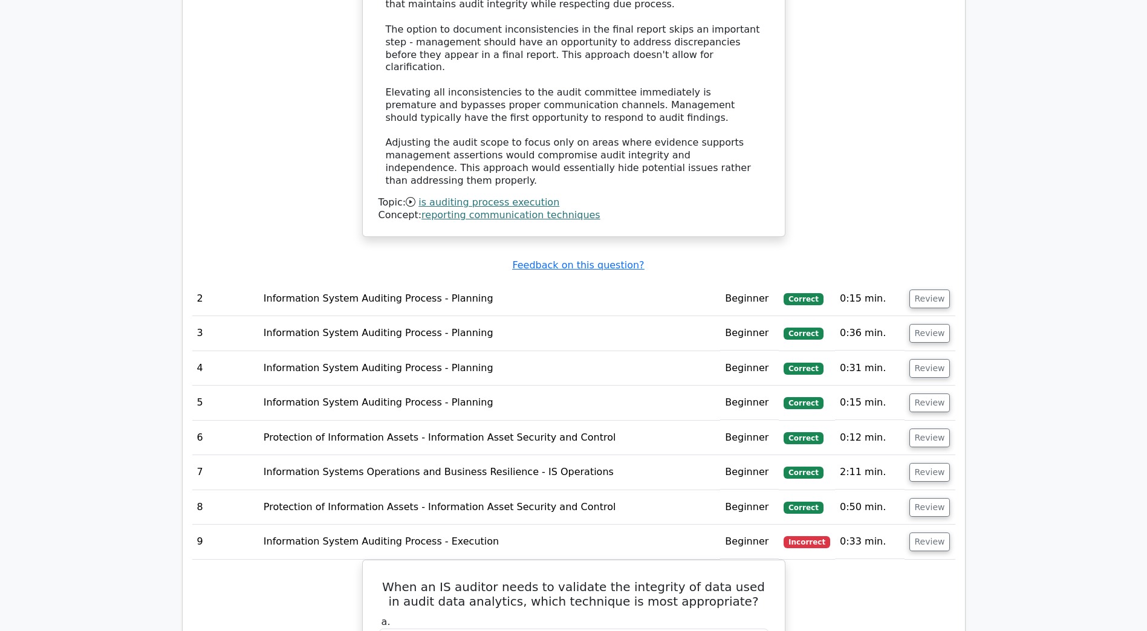
click at [490, 196] on link "is auditing process execution" at bounding box center [488, 201] width 141 height 11
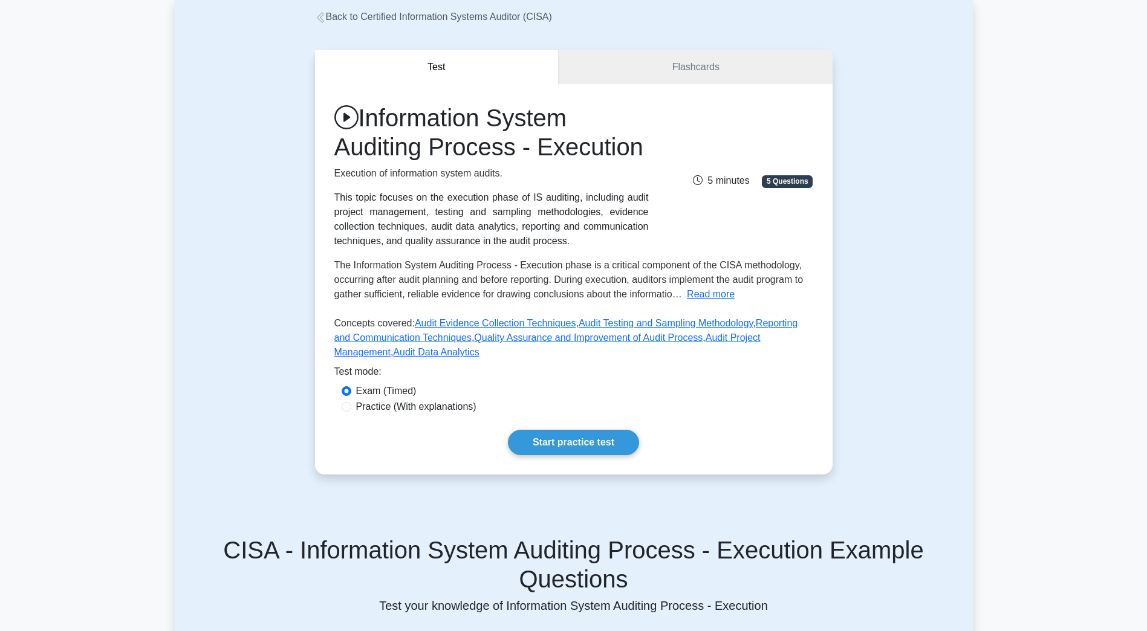
scroll to position [60, 0]
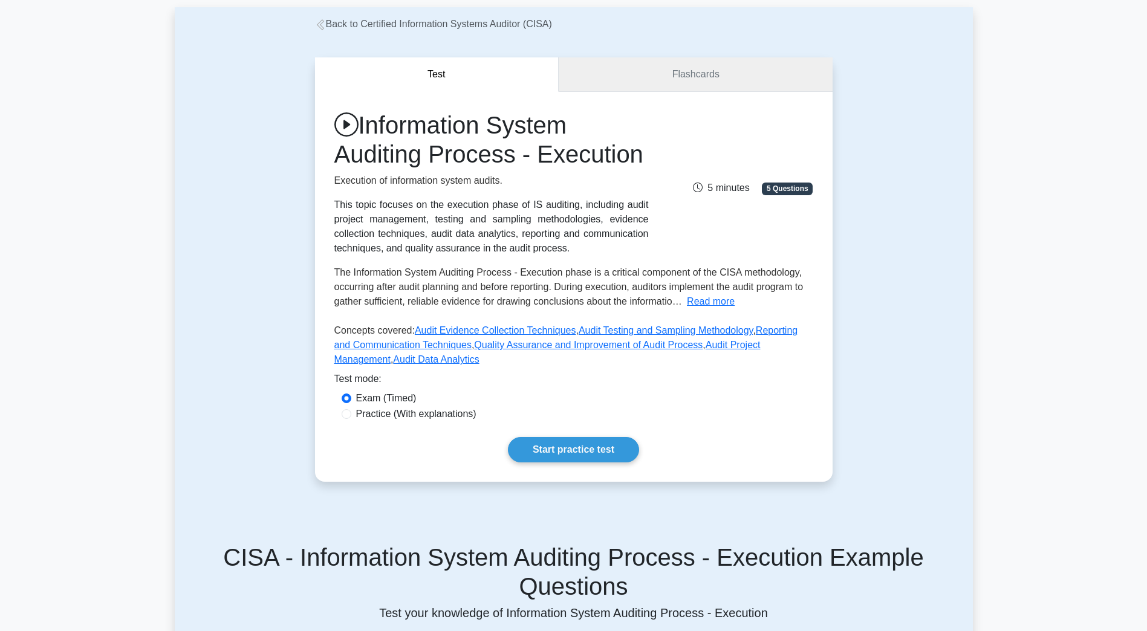
click at [694, 71] on link "Flashcards" at bounding box center [694, 74] width 273 height 34
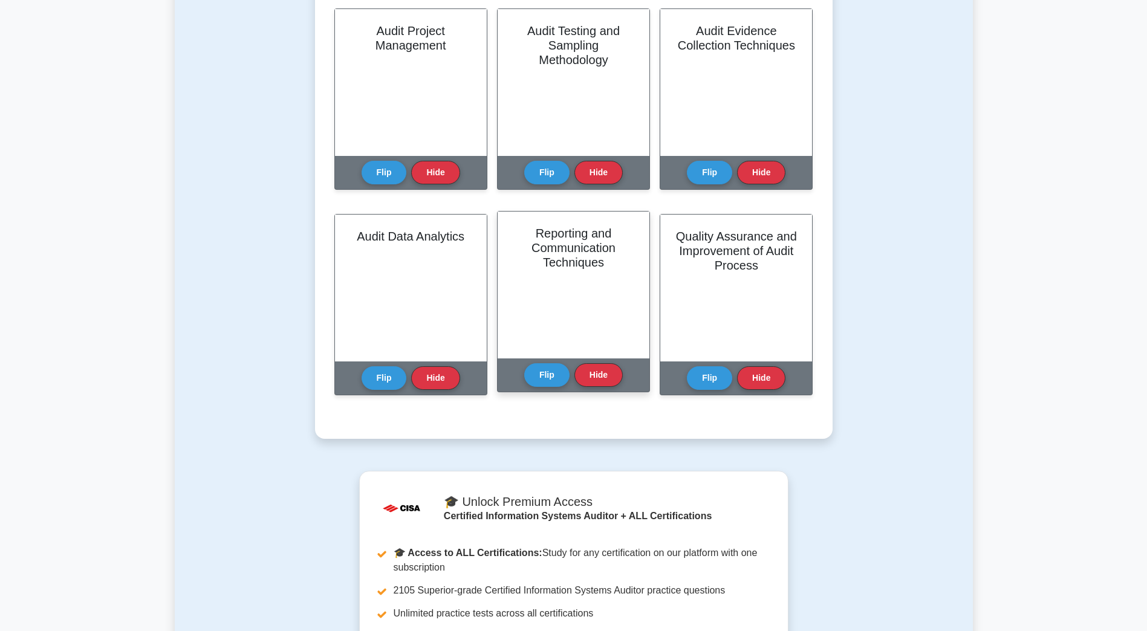
scroll to position [302, 0]
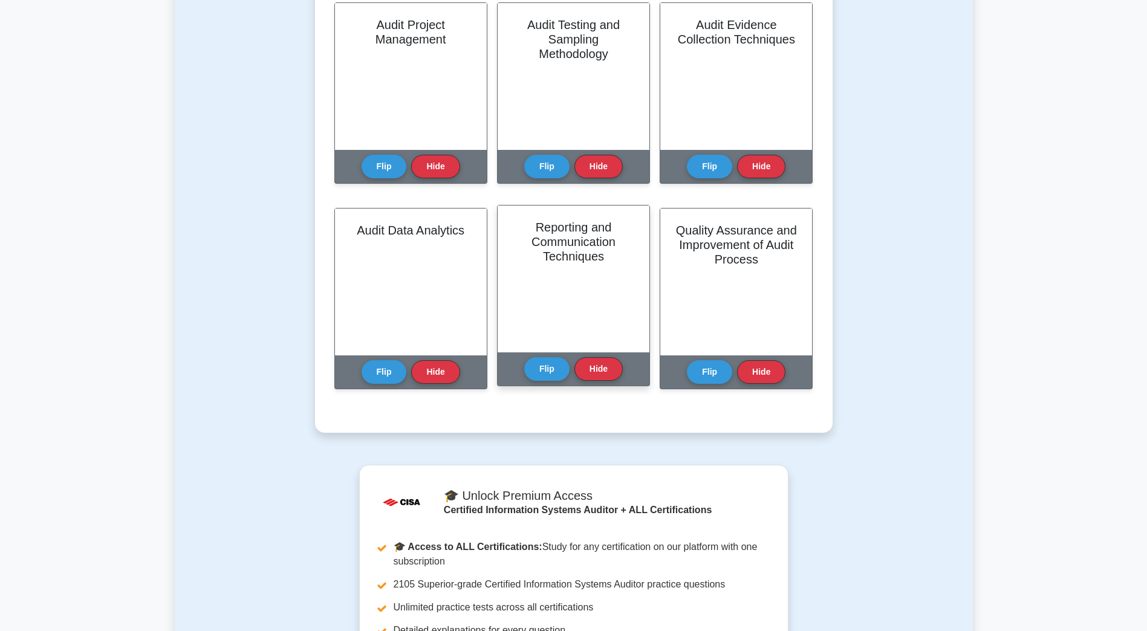
click at [627, 274] on div "Reporting and Communication Techniques" at bounding box center [573, 278] width 152 height 147
click at [548, 368] on button "Flip" at bounding box center [546, 369] width 45 height 24
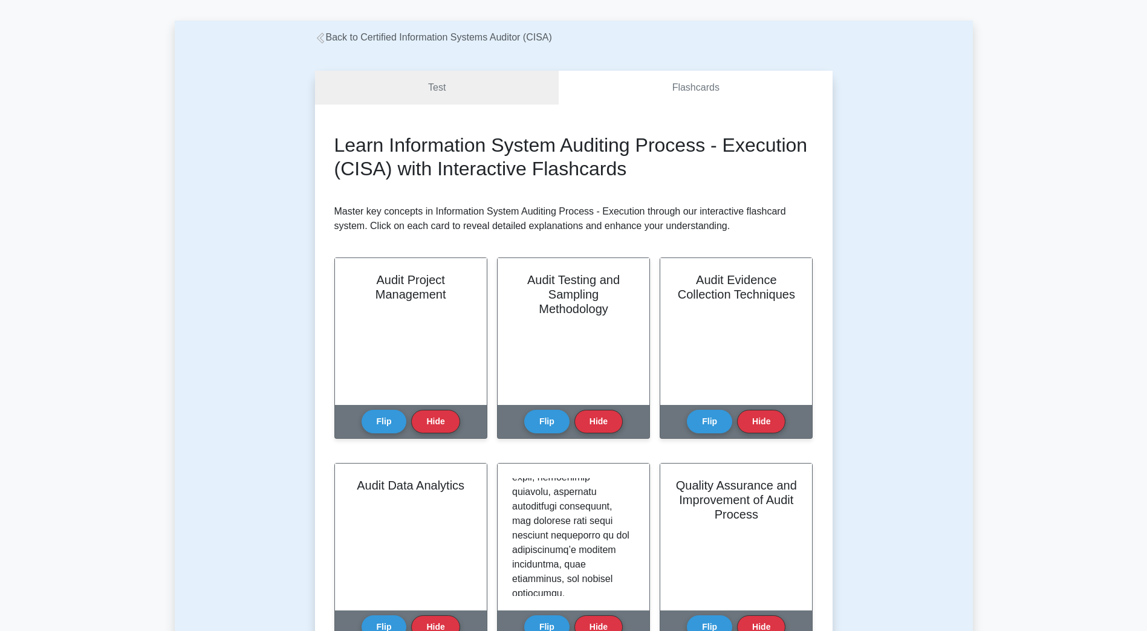
scroll to position [0, 0]
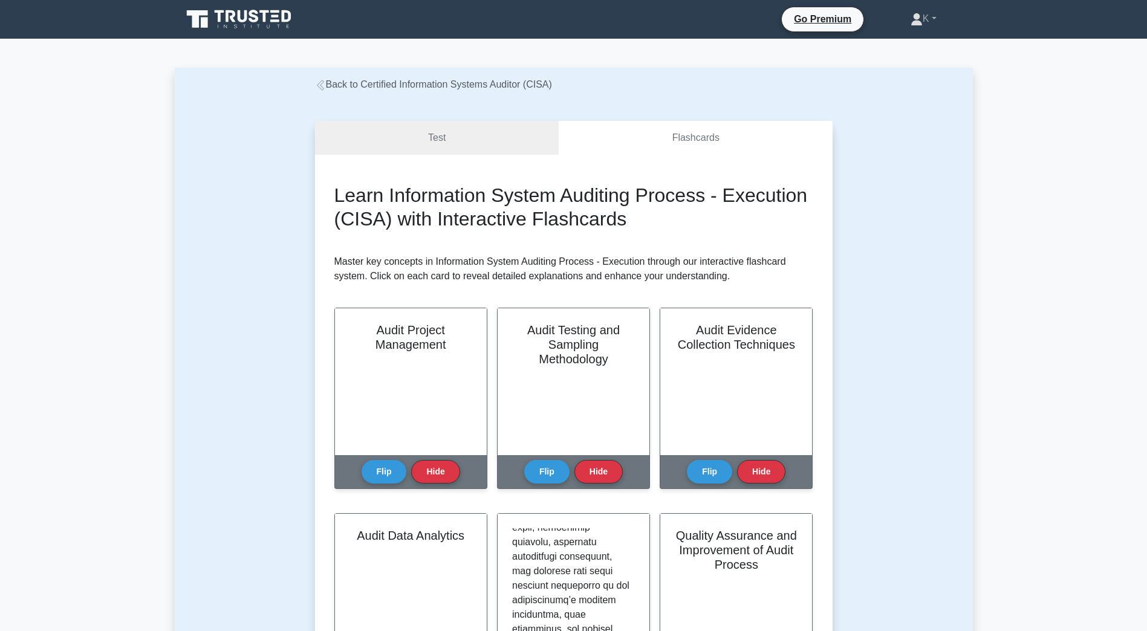
click at [322, 85] on icon at bounding box center [319, 85] width 7 height 11
